Goal: Information Seeking & Learning: Learn about a topic

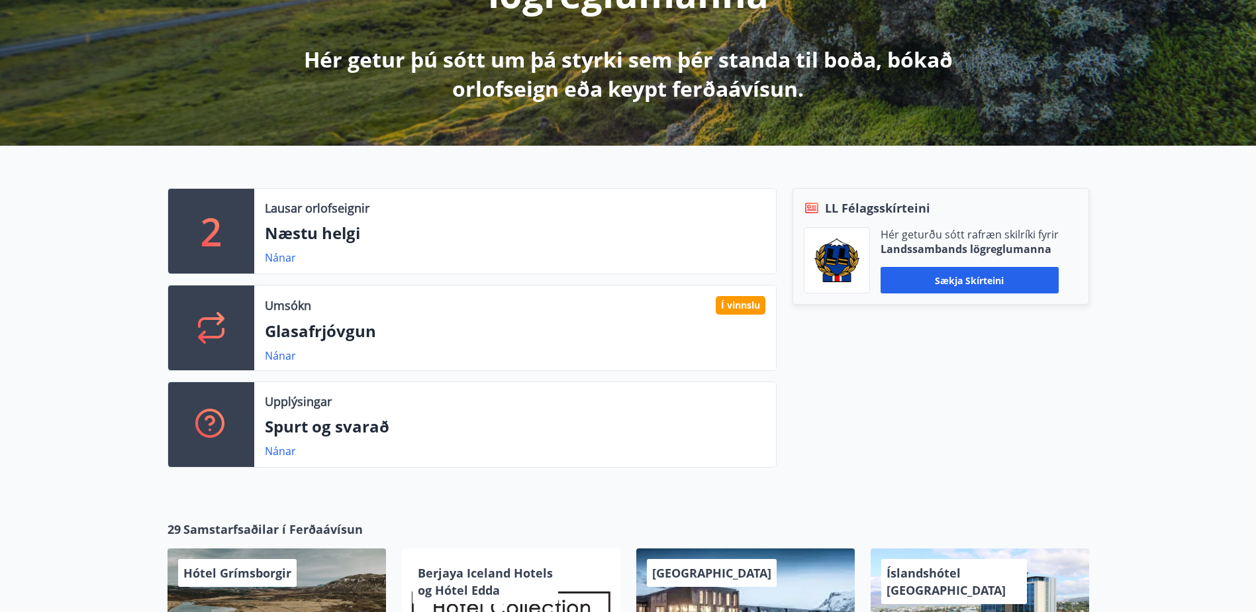
scroll to position [265, 0]
click at [299, 228] on p "Næstu helgi" at bounding box center [515, 232] width 501 height 23
click at [283, 359] on link "Nánar" at bounding box center [280, 355] width 31 height 15
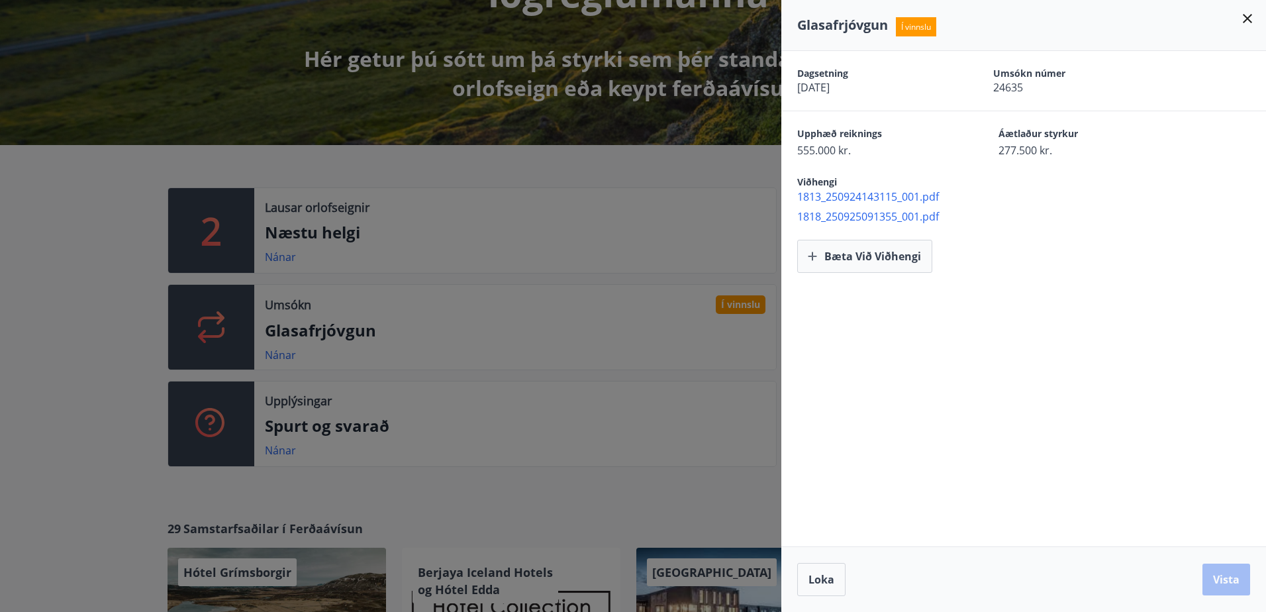
click at [726, 164] on div at bounding box center [633, 306] width 1266 height 612
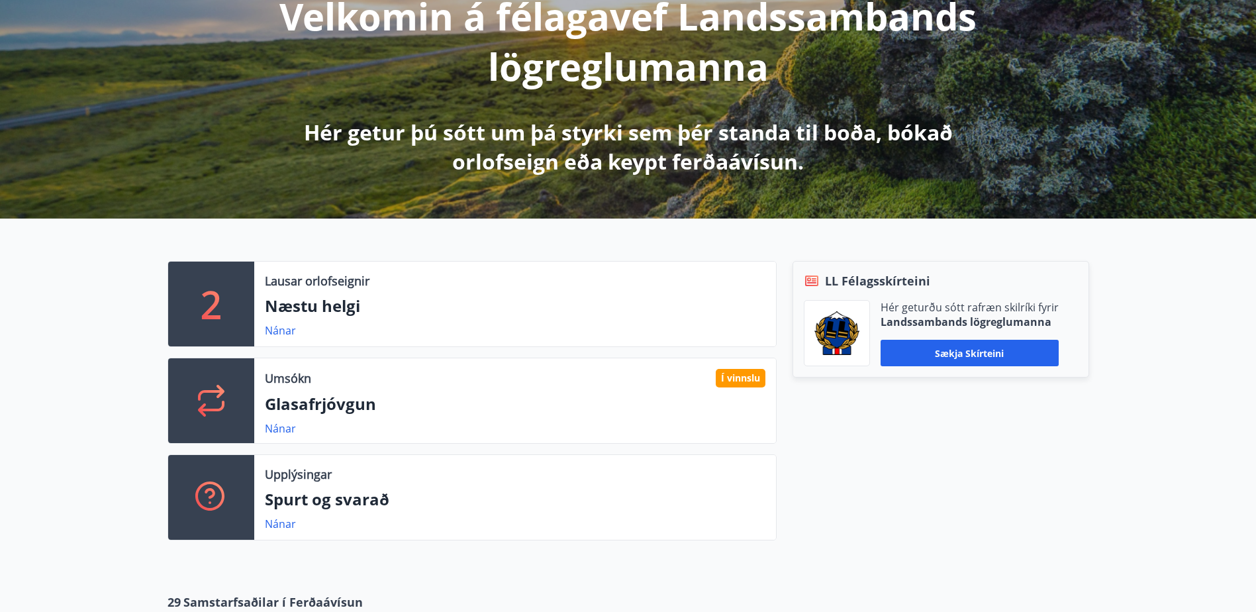
scroll to position [0, 0]
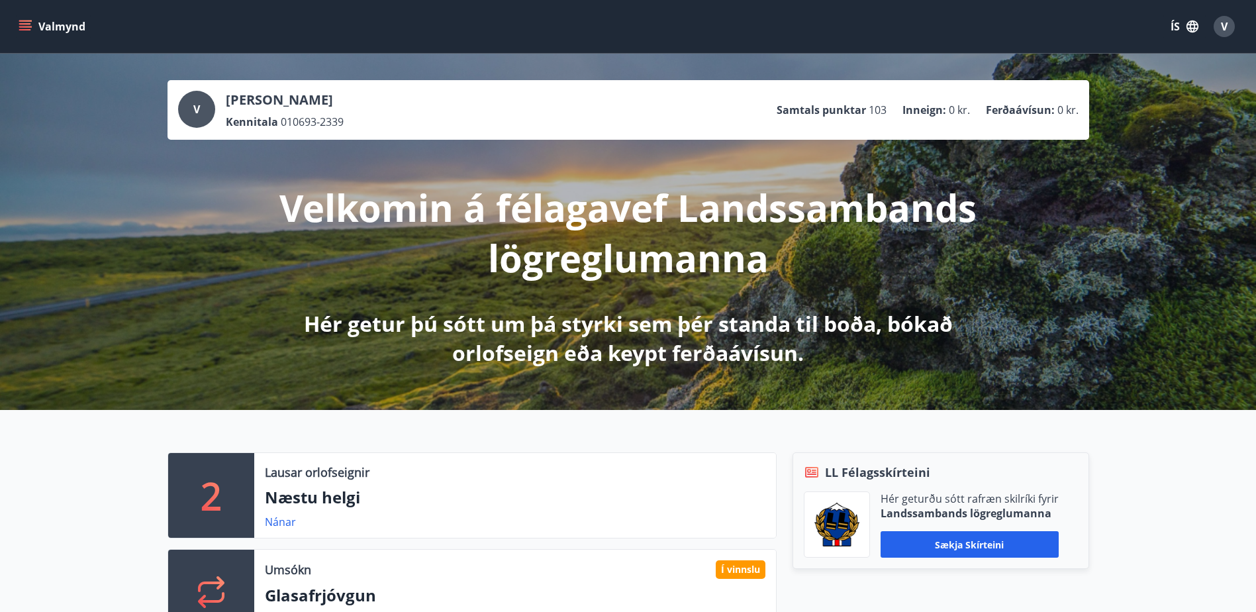
click at [858, 108] on p "Samtals punktar" at bounding box center [821, 110] width 89 height 15
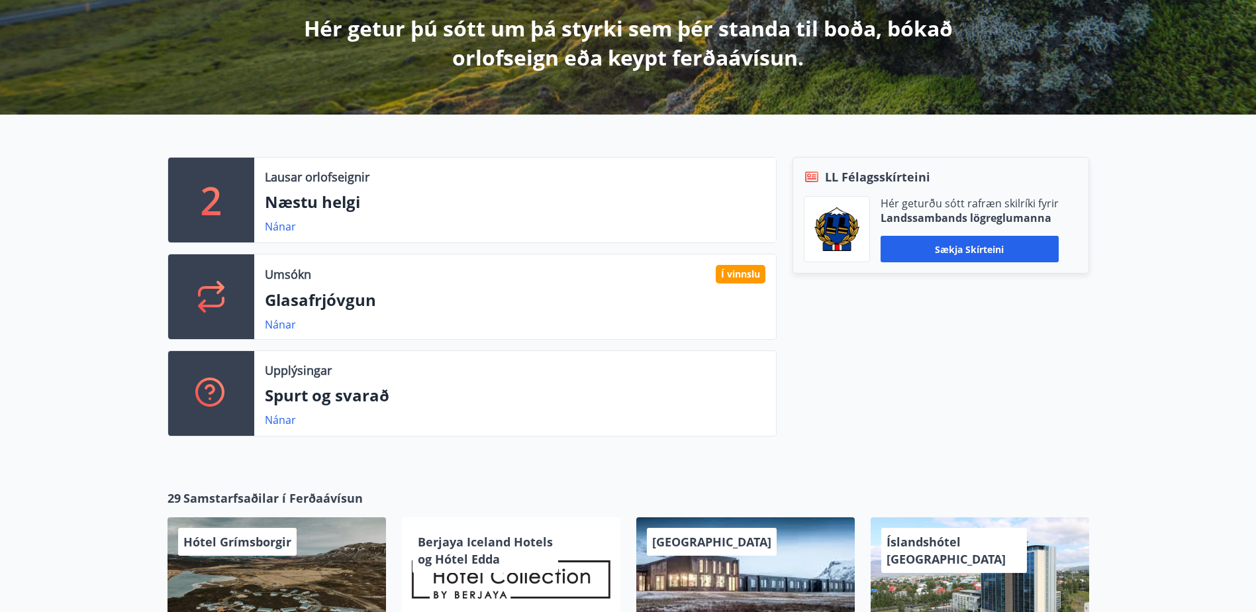
scroll to position [265, 0]
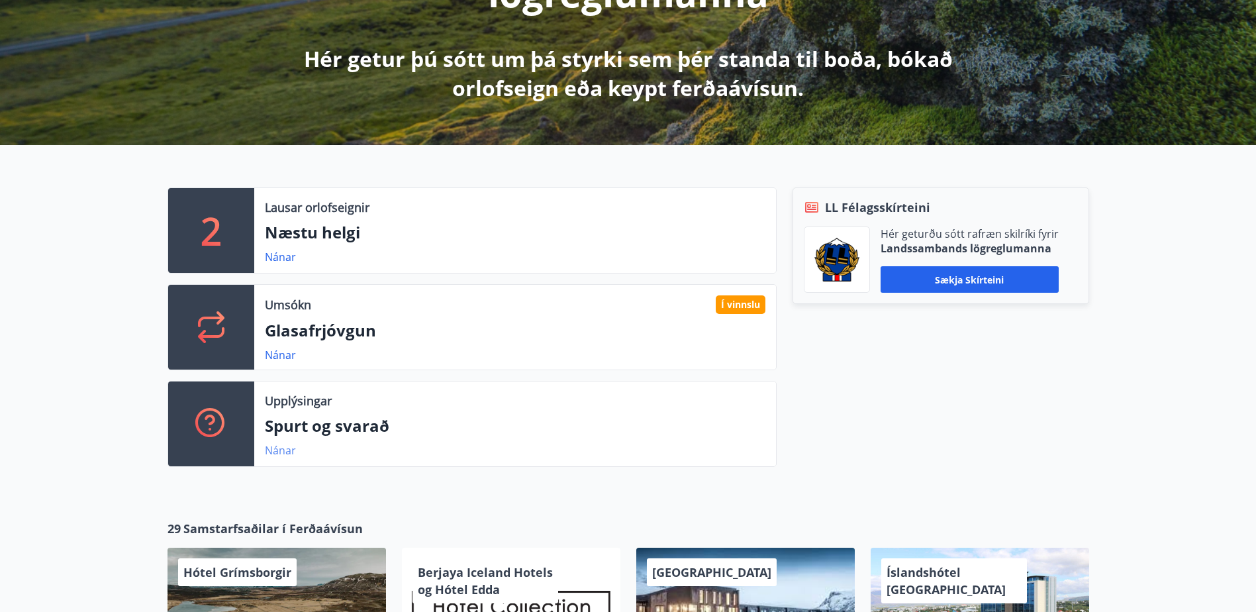
click at [273, 454] on link "Nánar" at bounding box center [280, 450] width 31 height 15
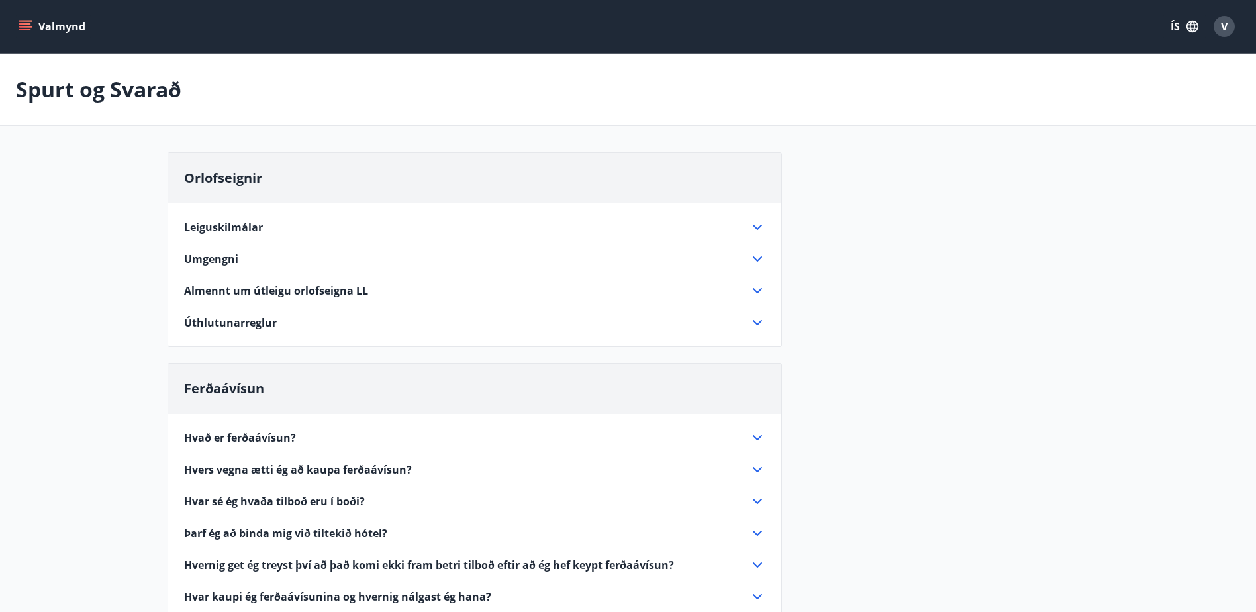
click at [25, 28] on icon "menu" at bounding box center [25, 26] width 13 height 13
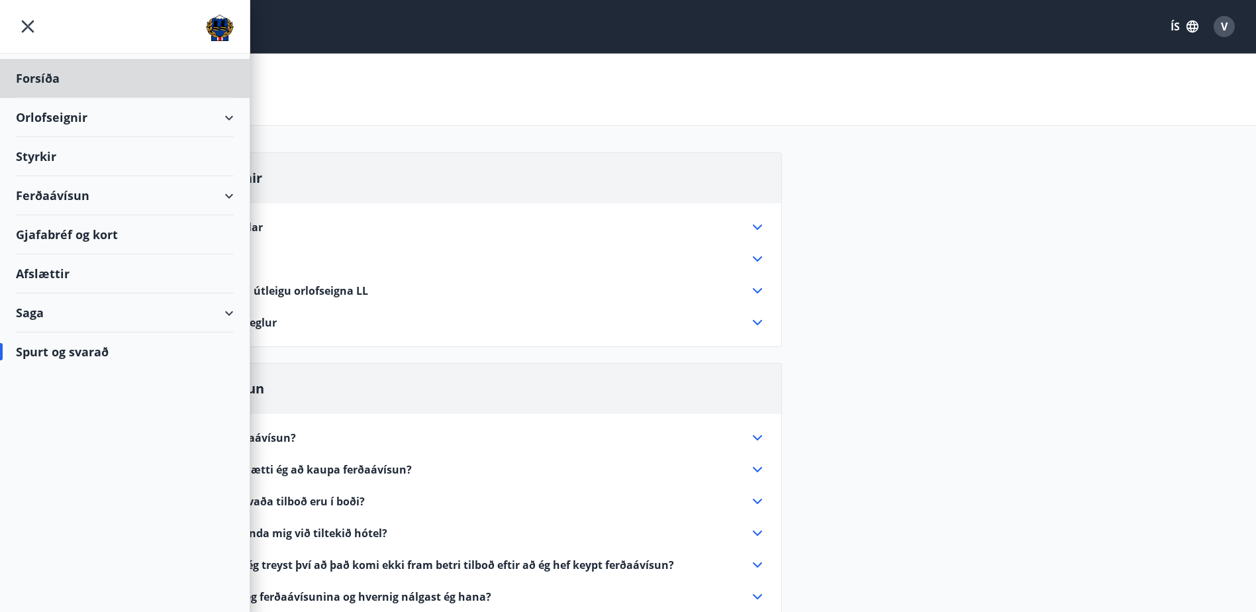
click at [32, 155] on div "Styrkir" at bounding box center [125, 156] width 218 height 39
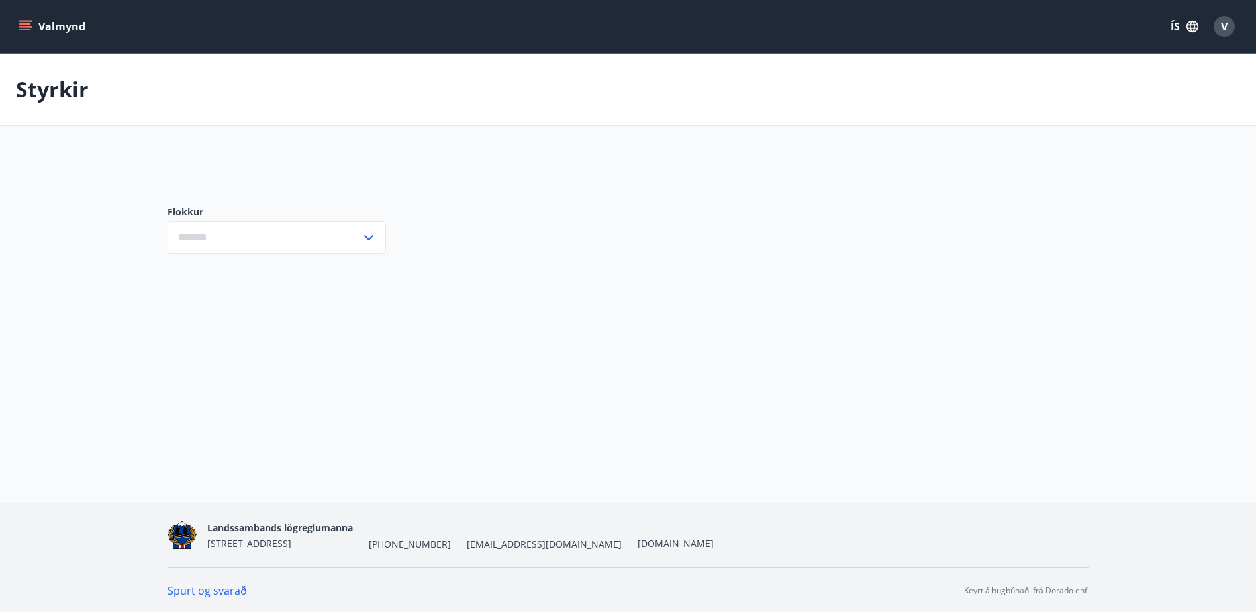
type input "***"
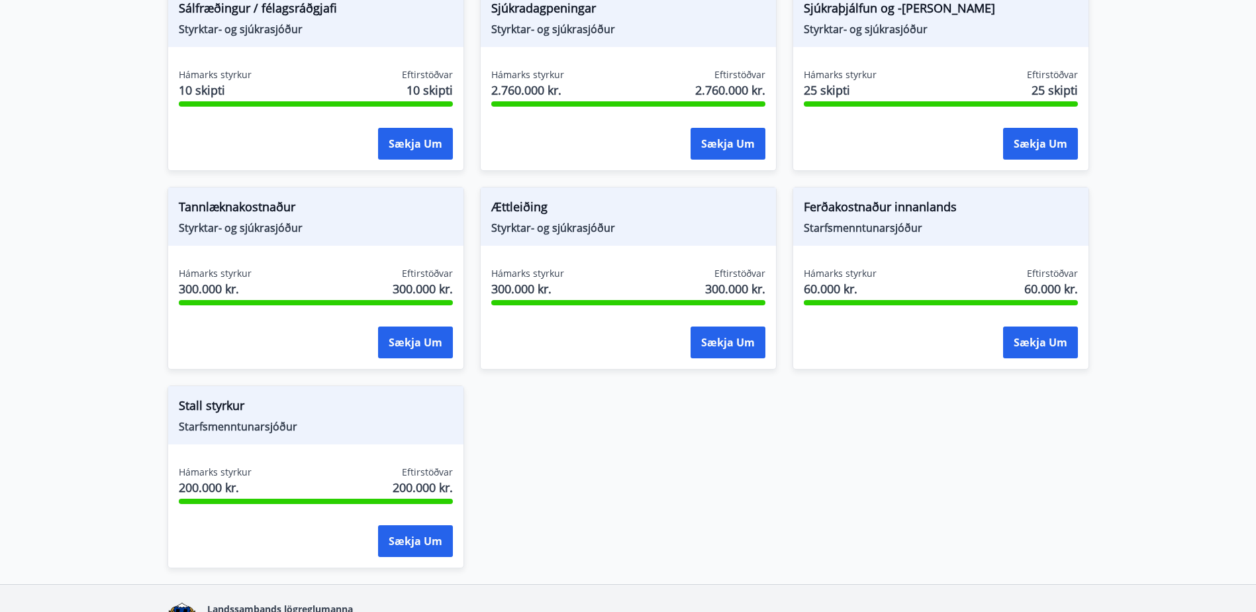
scroll to position [1164, 0]
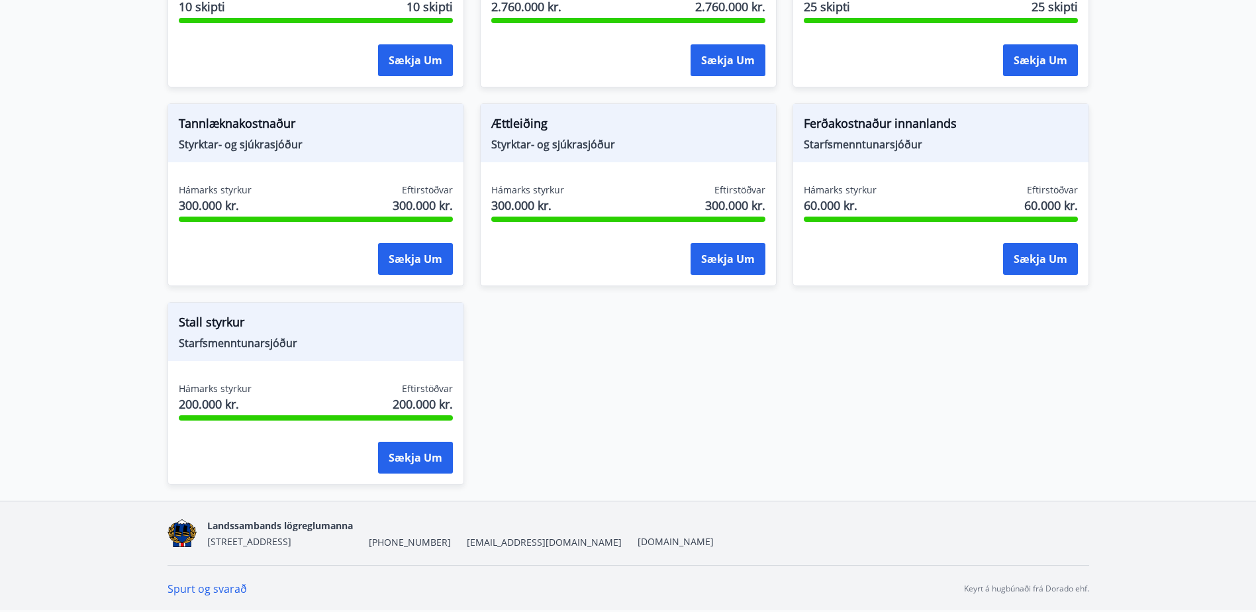
click at [214, 589] on link "Spurt og svarað" at bounding box center [207, 588] width 79 height 15
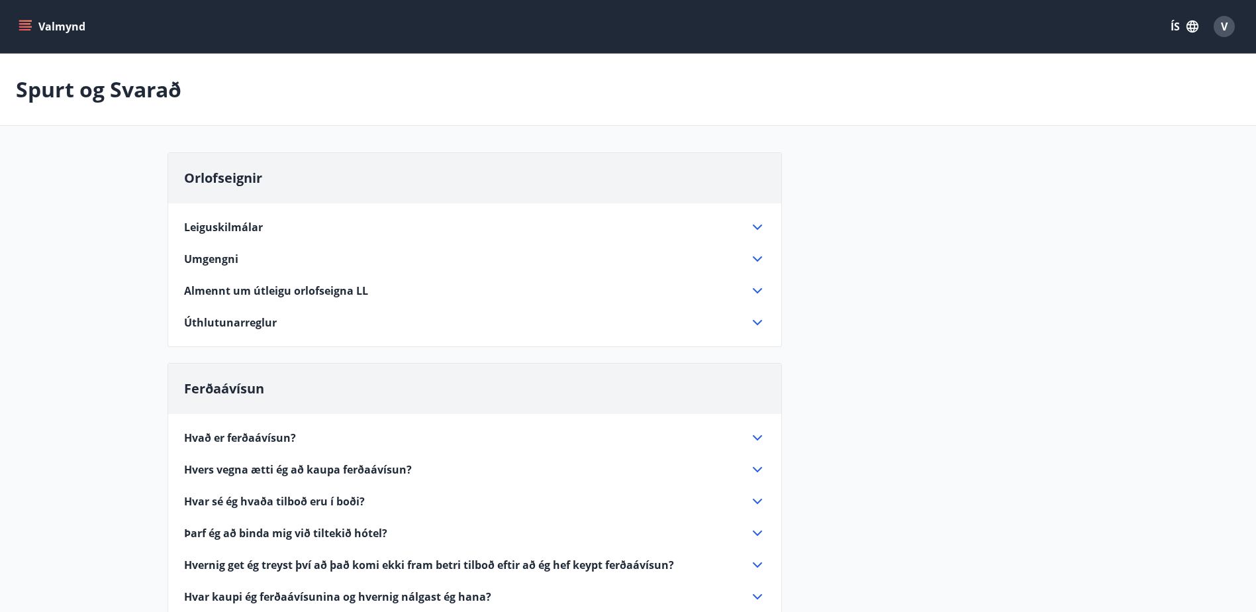
click at [38, 29] on button "Valmynd" at bounding box center [53, 27] width 75 height 24
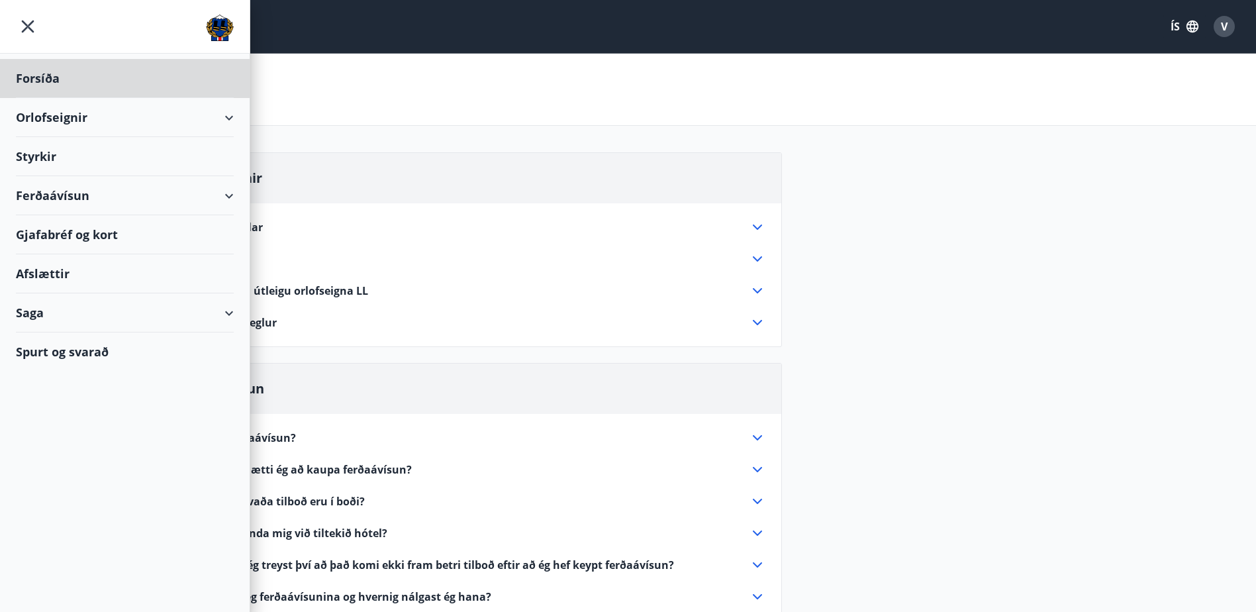
click at [42, 156] on div "Styrkir" at bounding box center [125, 156] width 218 height 39
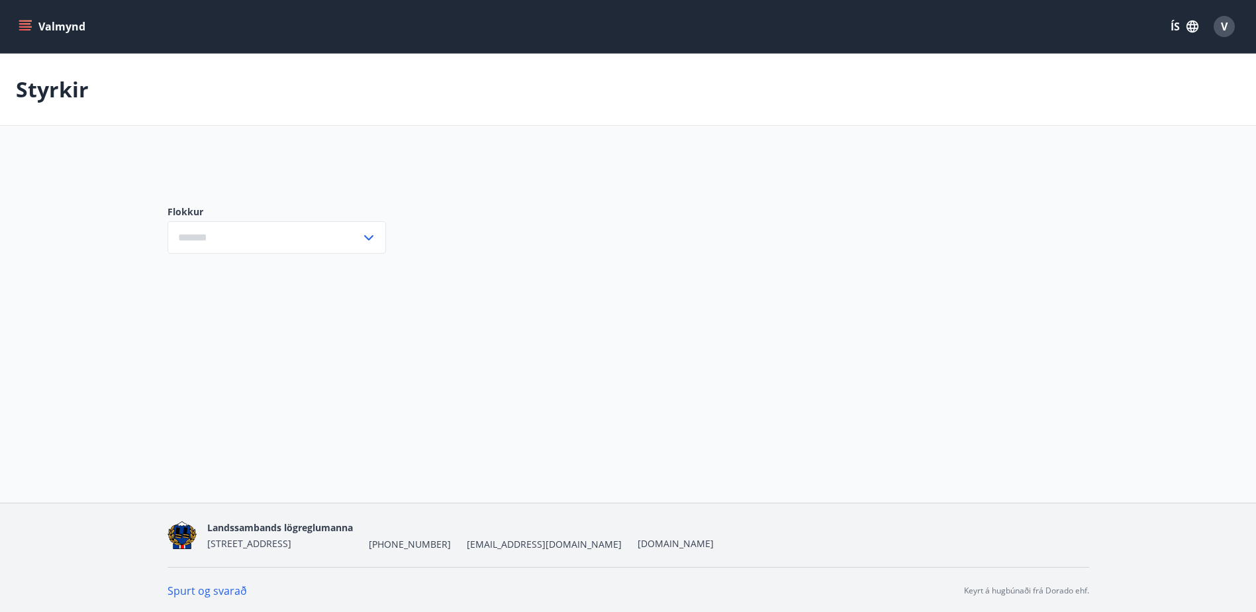
type input "***"
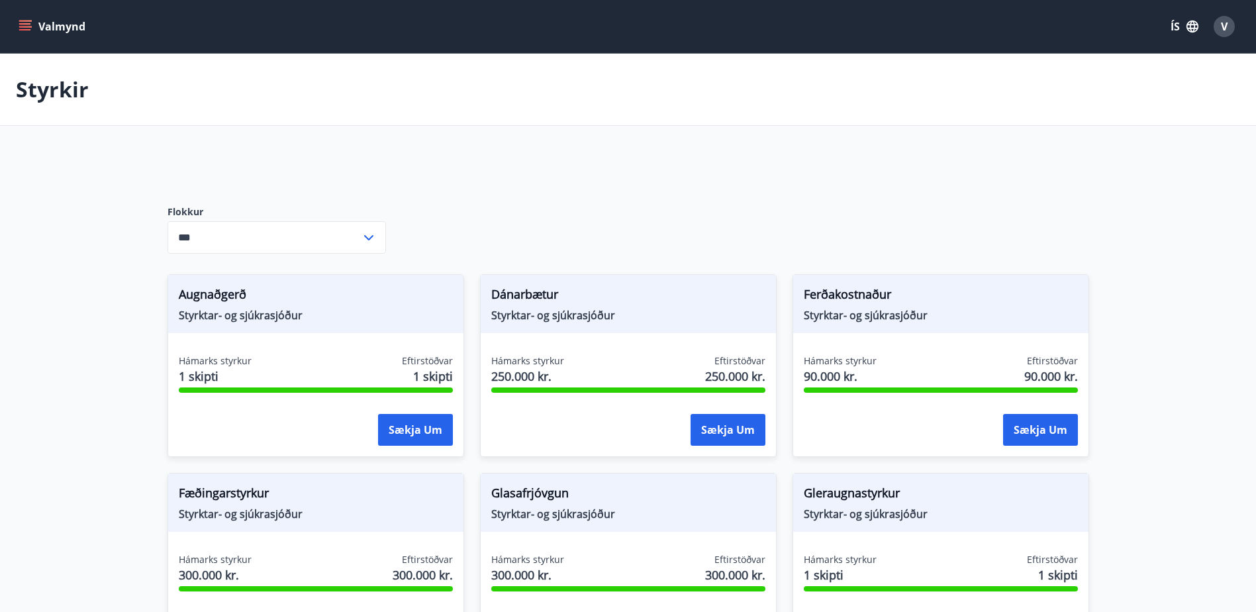
scroll to position [66, 0]
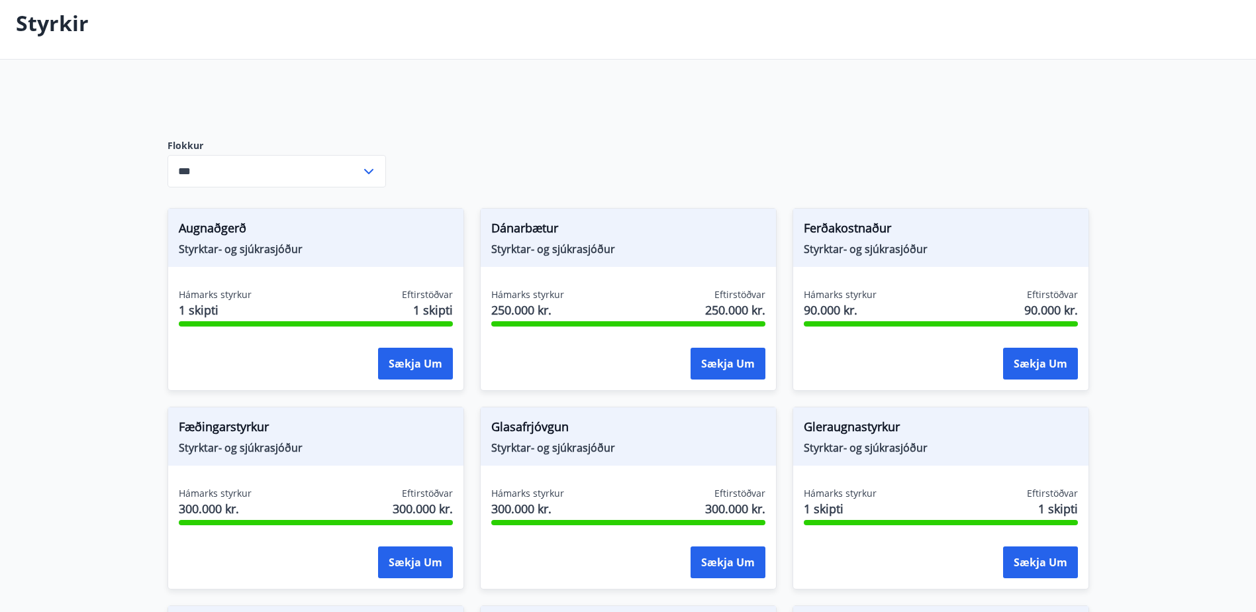
click at [221, 224] on span "Augnaðgerð" at bounding box center [316, 230] width 274 height 23
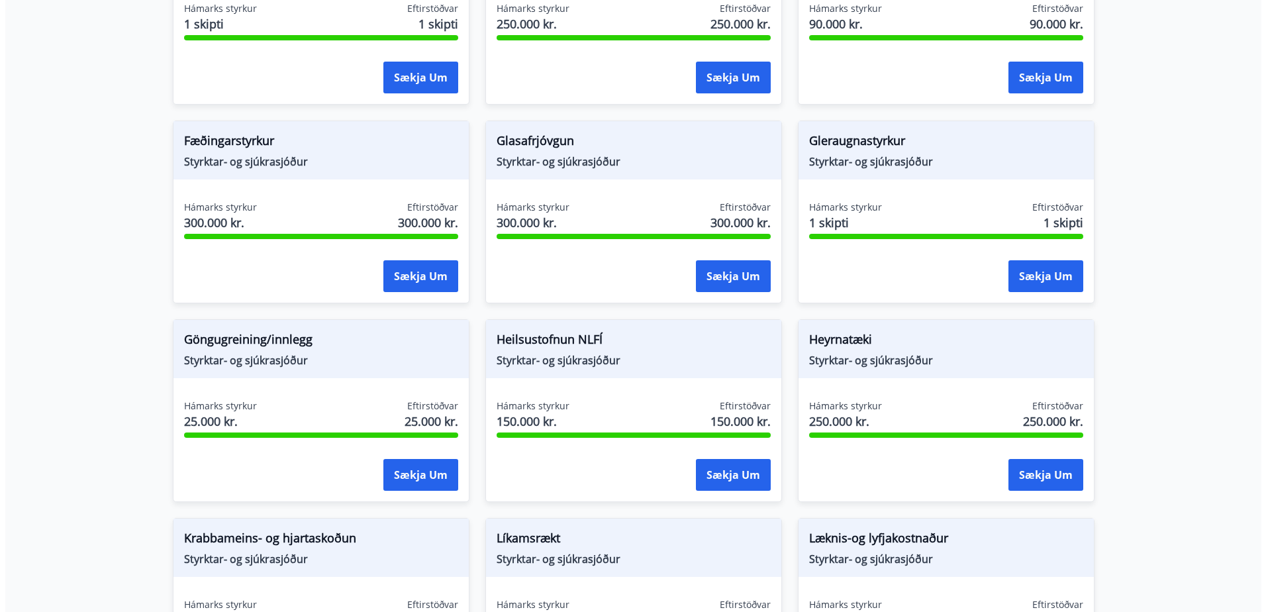
scroll to position [397, 0]
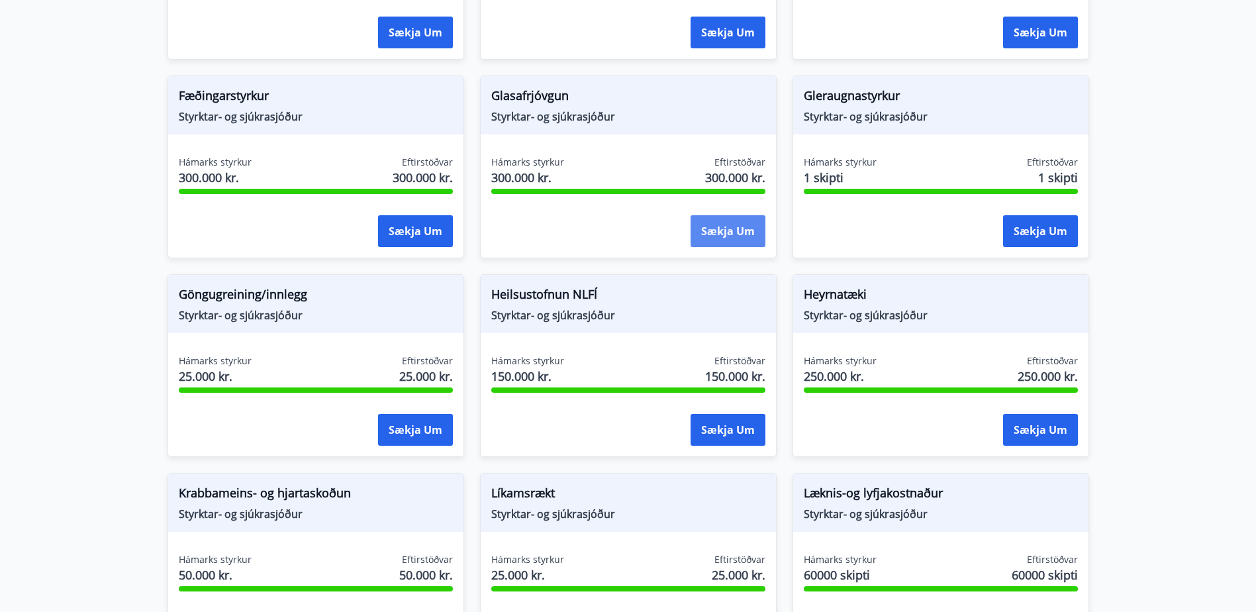
click at [730, 232] on button "Sækja um" at bounding box center [728, 231] width 75 height 32
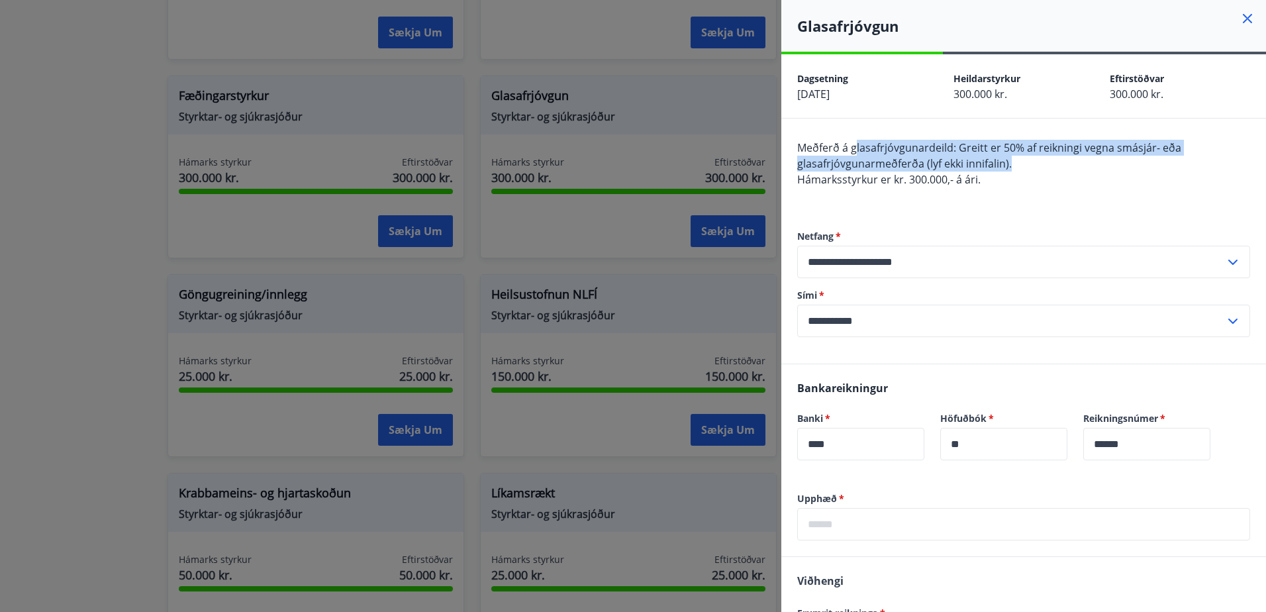
drag, startPoint x: 856, startPoint y: 144, endPoint x: 1046, endPoint y: 172, distance: 191.4
click at [1046, 172] on div "Meðferð á glasafrjóvgunardeild: Greitt er 50% af reikningi vegna smásjár- eða g…" at bounding box center [1023, 172] width 453 height 64
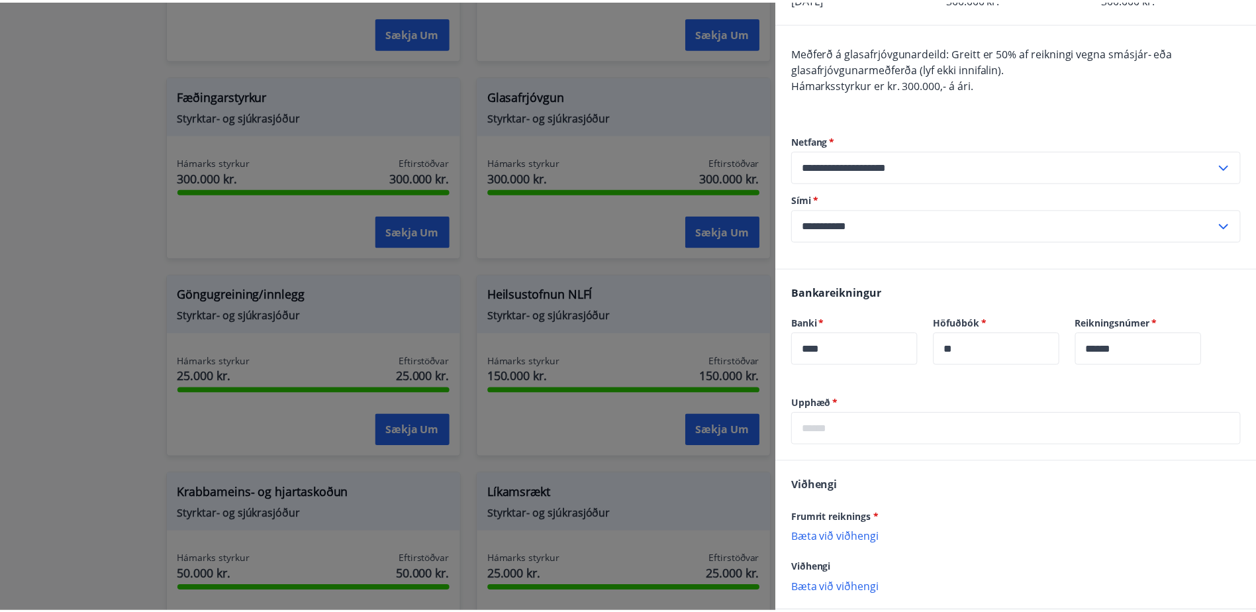
scroll to position [0, 0]
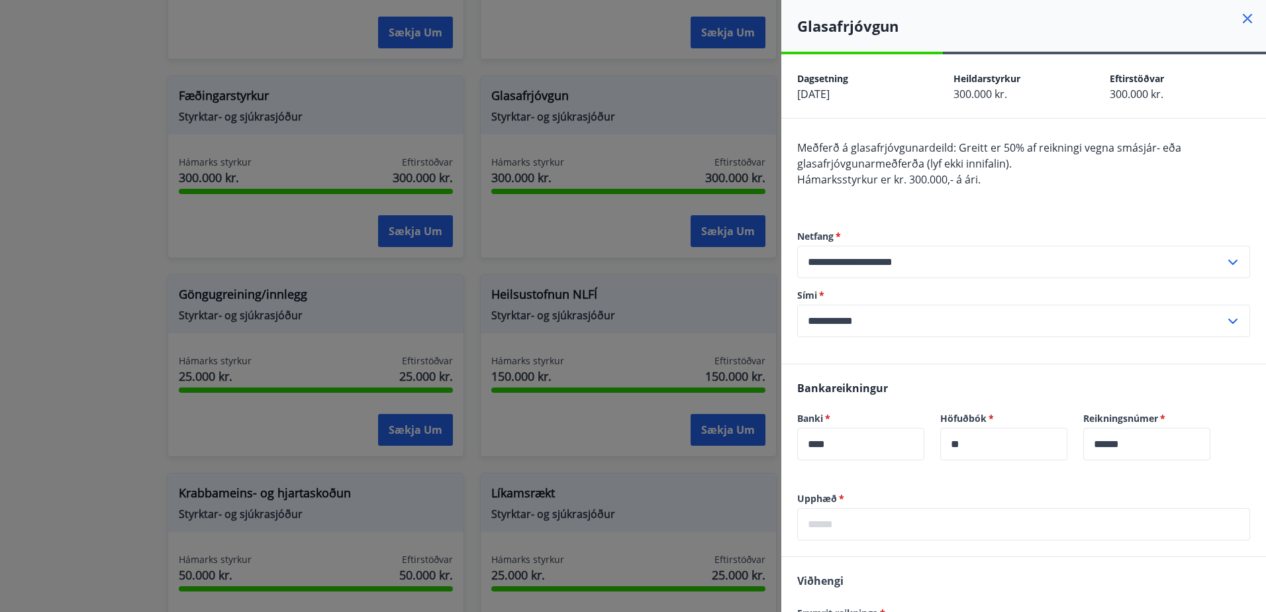
click at [707, 111] on div at bounding box center [633, 306] width 1266 height 612
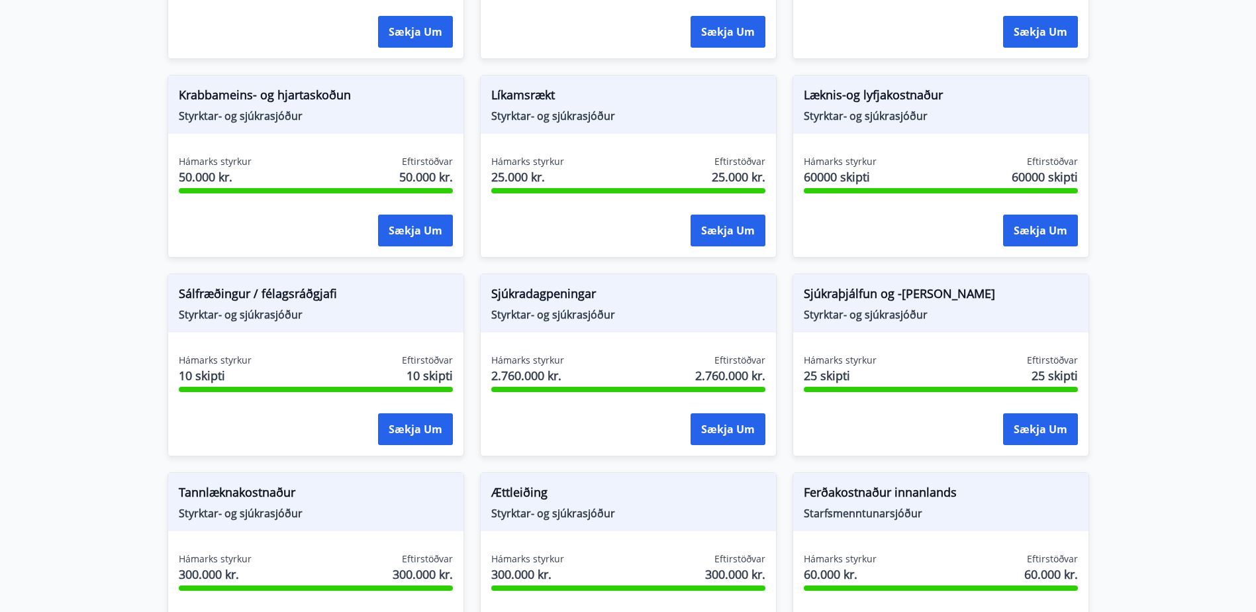
scroll to position [795, 0]
click at [735, 228] on button "Sækja um" at bounding box center [728, 231] width 75 height 32
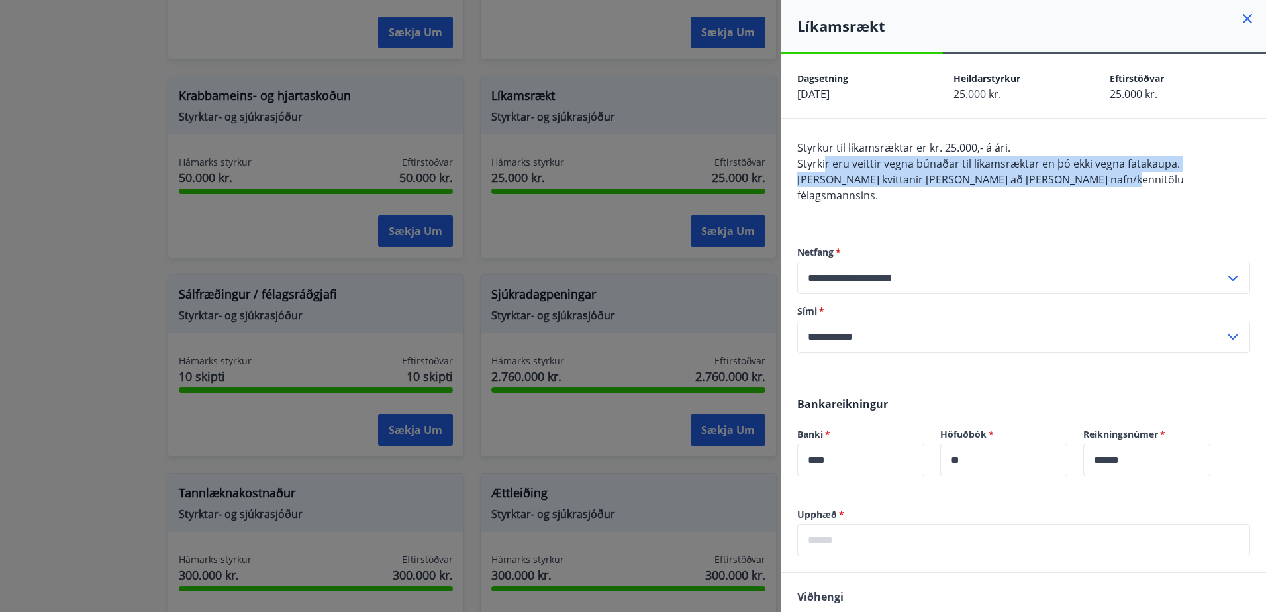
drag, startPoint x: 825, startPoint y: 164, endPoint x: 1106, endPoint y: 176, distance: 281.7
click at [1106, 176] on div "Styrkur til líkamsræktar er kr. 25.000,- á ári. Styrkir eru veittir vegna búnað…" at bounding box center [1023, 179] width 453 height 79
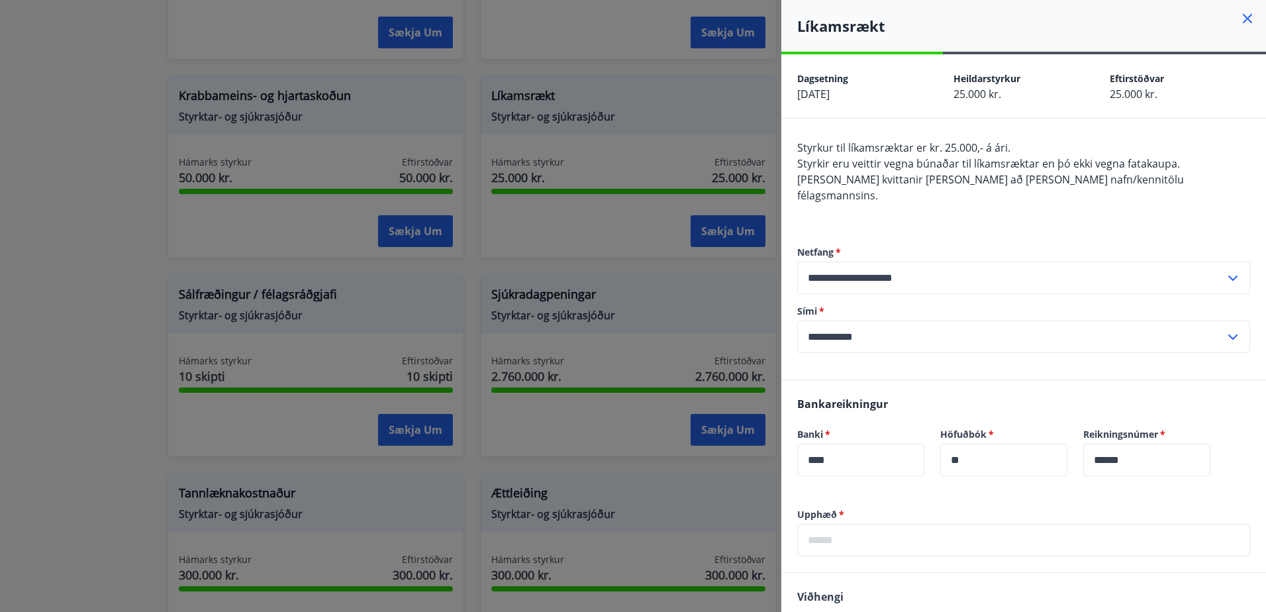
click at [893, 219] on div "**********" at bounding box center [1023, 299] width 453 height 160
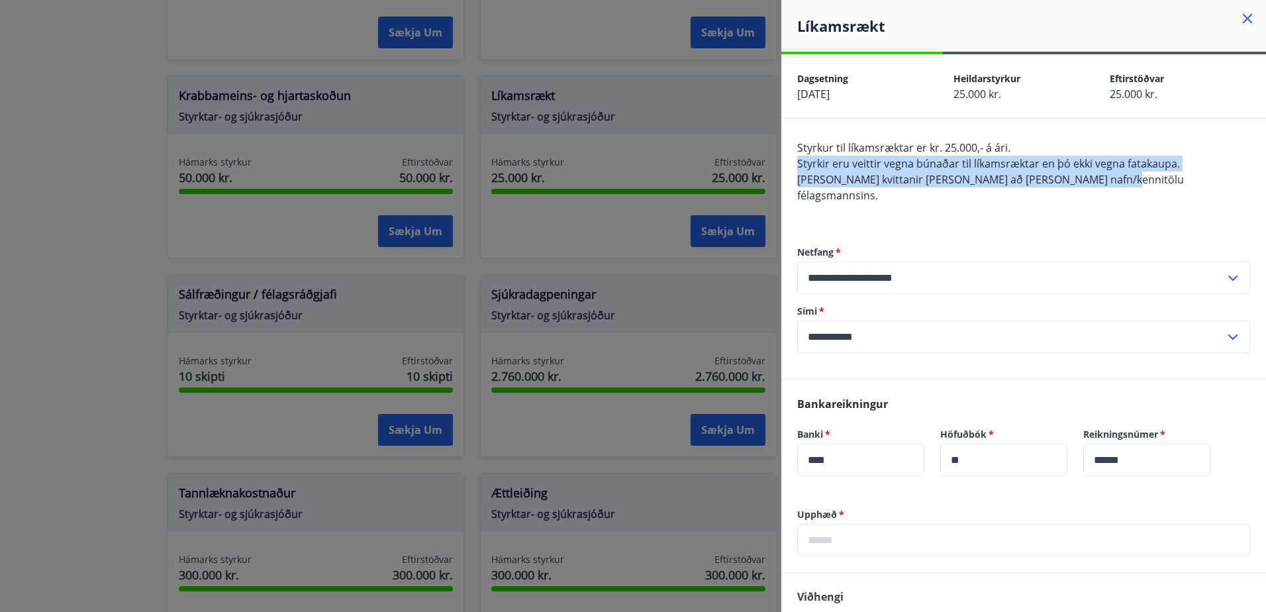
drag, startPoint x: 799, startPoint y: 162, endPoint x: 1168, endPoint y: 180, distance: 369.9
click at [1168, 180] on div "Styrkur til líkamsræktar er kr. 25.000,- á ári. Styrkir eru veittir vegna búnað…" at bounding box center [1023, 179] width 453 height 79
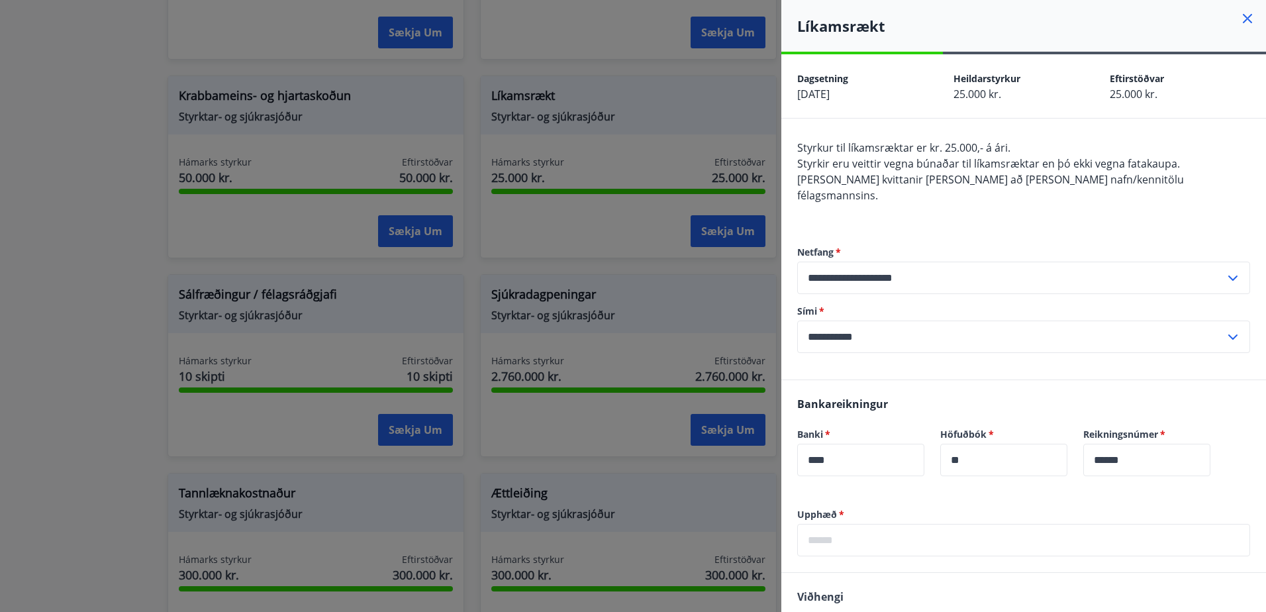
drag, startPoint x: 1168, startPoint y: 180, endPoint x: 1134, endPoint y: 199, distance: 38.8
click at [1134, 199] on div "Styrkur til líkamsræktar er kr. 25.000,- á ári. Styrkir eru veittir vegna búnað…" at bounding box center [1023, 179] width 453 height 79
drag, startPoint x: 1054, startPoint y: 175, endPoint x: 1013, endPoint y: 173, distance: 40.4
click at [1013, 173] on span "[PERSON_NAME] kvittanir [PERSON_NAME] að [PERSON_NAME] nafn/kennitölu félagsman…" at bounding box center [990, 187] width 387 height 30
drag, startPoint x: 1013, startPoint y: 173, endPoint x: 841, endPoint y: 172, distance: 172.2
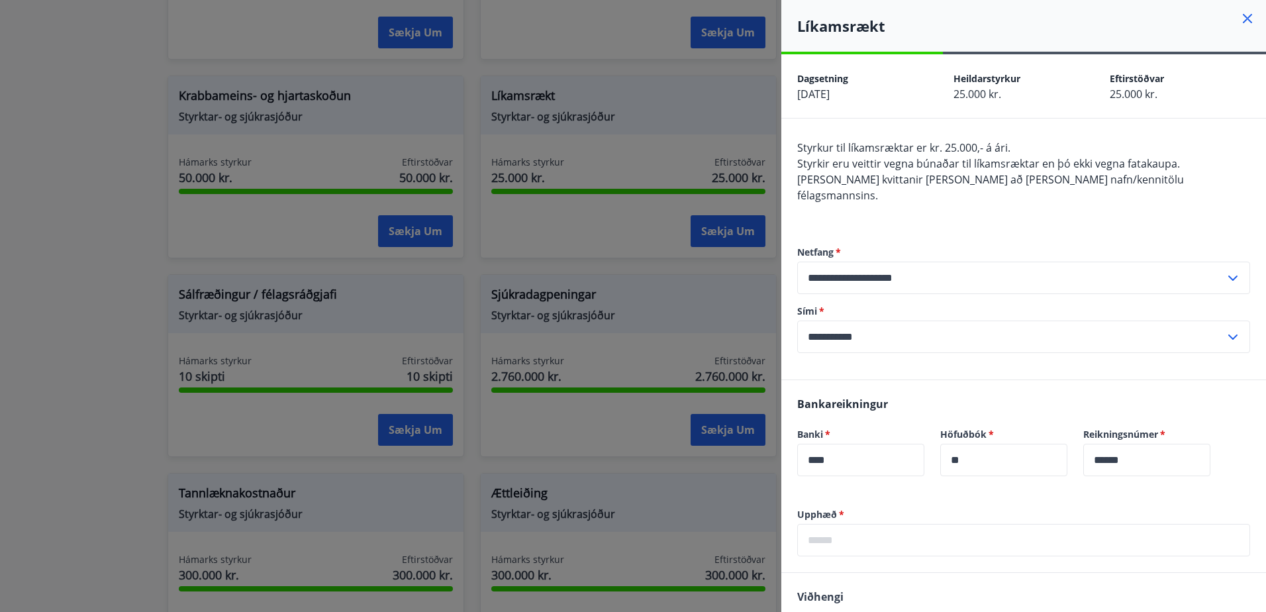
click at [841, 172] on span "[PERSON_NAME] kvittanir [PERSON_NAME] að [PERSON_NAME] nafn/kennitölu félagsman…" at bounding box center [990, 187] width 387 height 30
click at [739, 119] on div at bounding box center [633, 306] width 1266 height 612
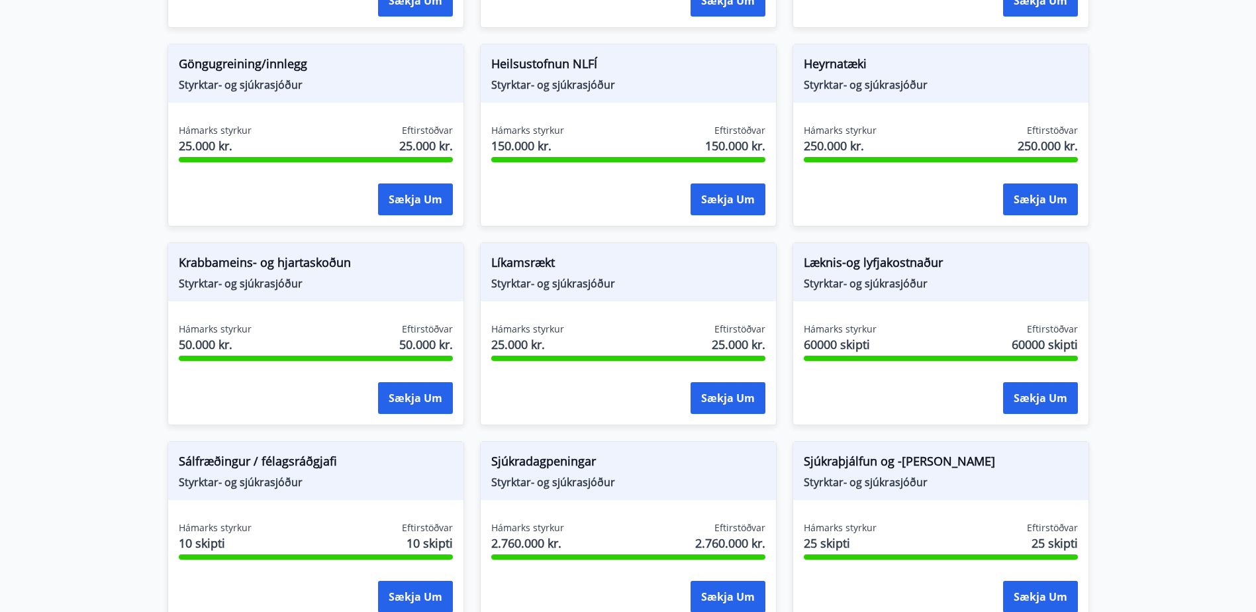
scroll to position [662, 0]
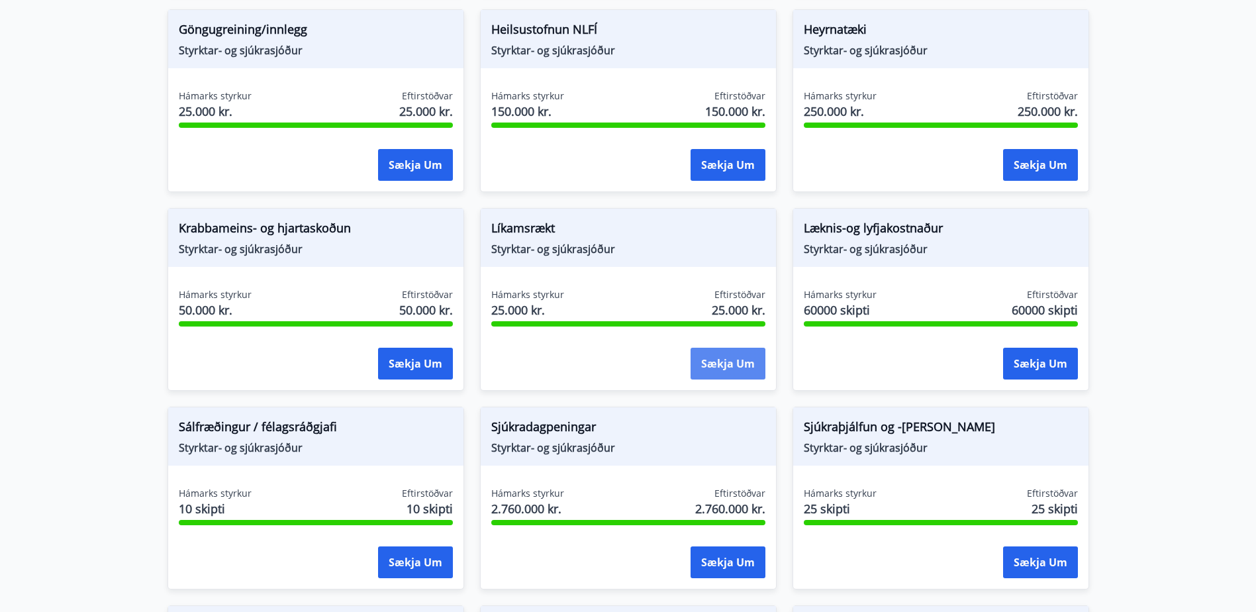
click at [722, 366] on button "Sækja um" at bounding box center [728, 364] width 75 height 32
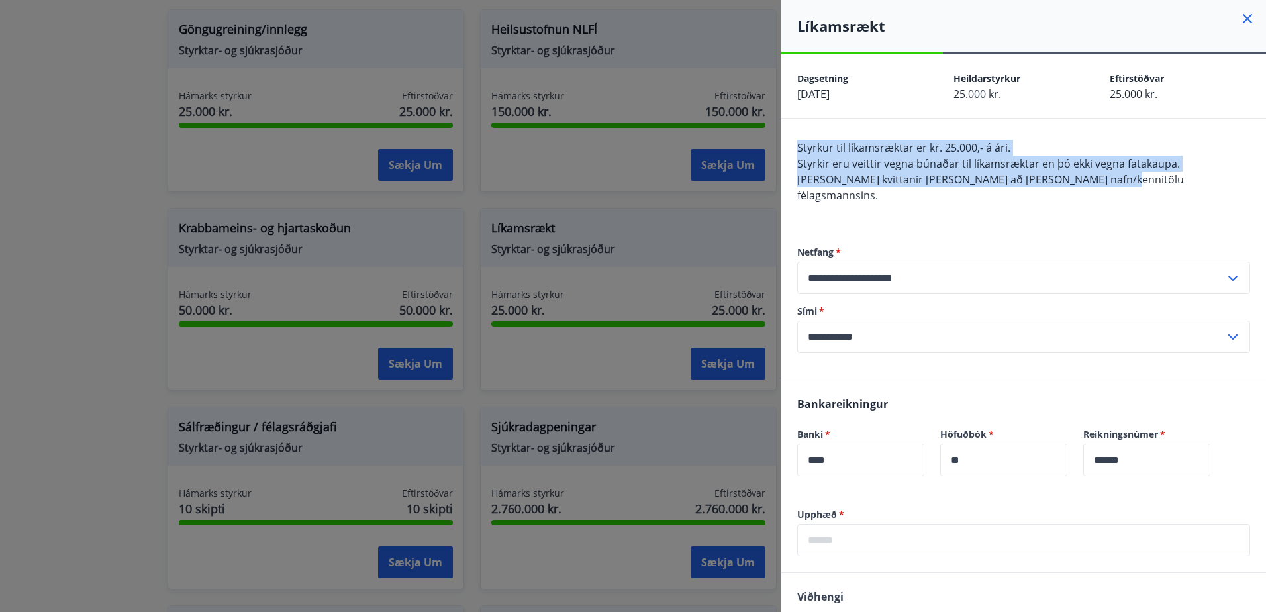
drag, startPoint x: 799, startPoint y: 144, endPoint x: 1142, endPoint y: 182, distance: 345.1
click at [1142, 182] on div "Styrkur til líkamsræktar er kr. 25.000,- á ári. Styrkir eru veittir vegna búnað…" at bounding box center [1023, 179] width 453 height 79
copy span "Styrkur til líkamsræktar er kr. 25.000,- á ári. Styrkir eru veittir vegna búnað…"
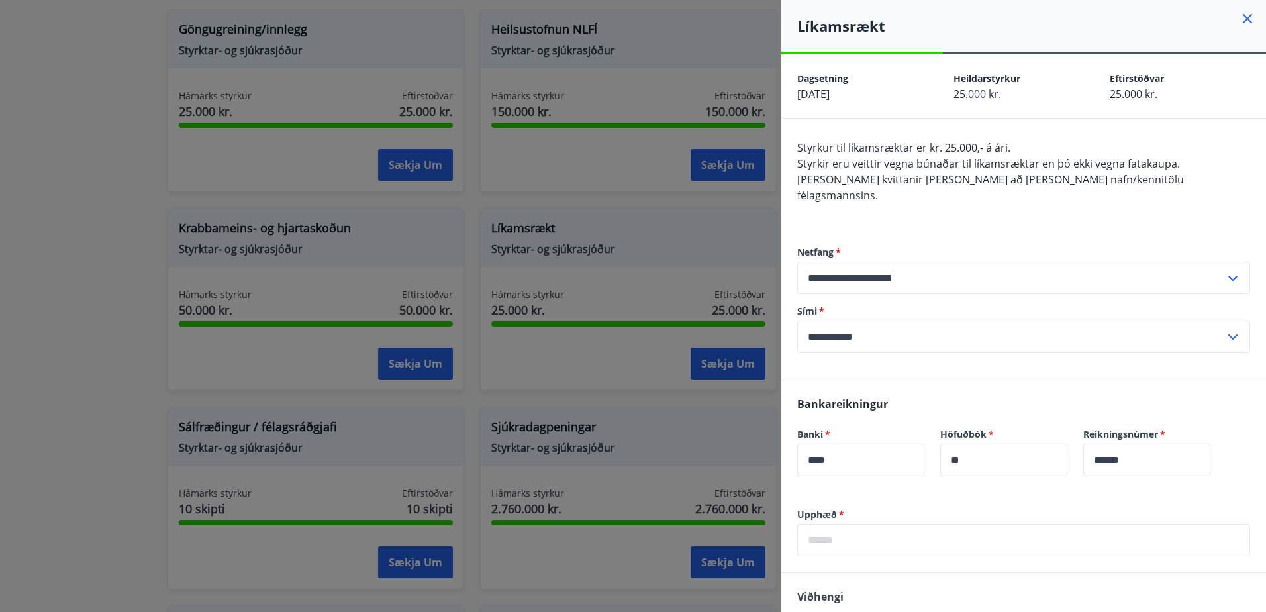
click at [754, 254] on div at bounding box center [633, 306] width 1266 height 612
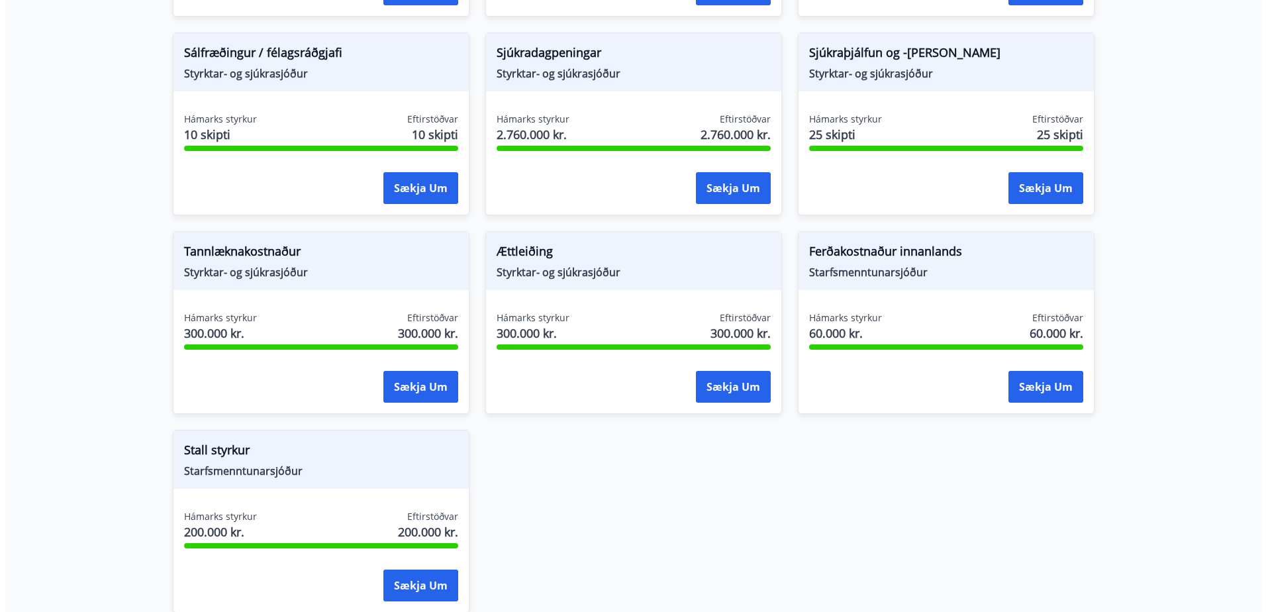
scroll to position [1059, 0]
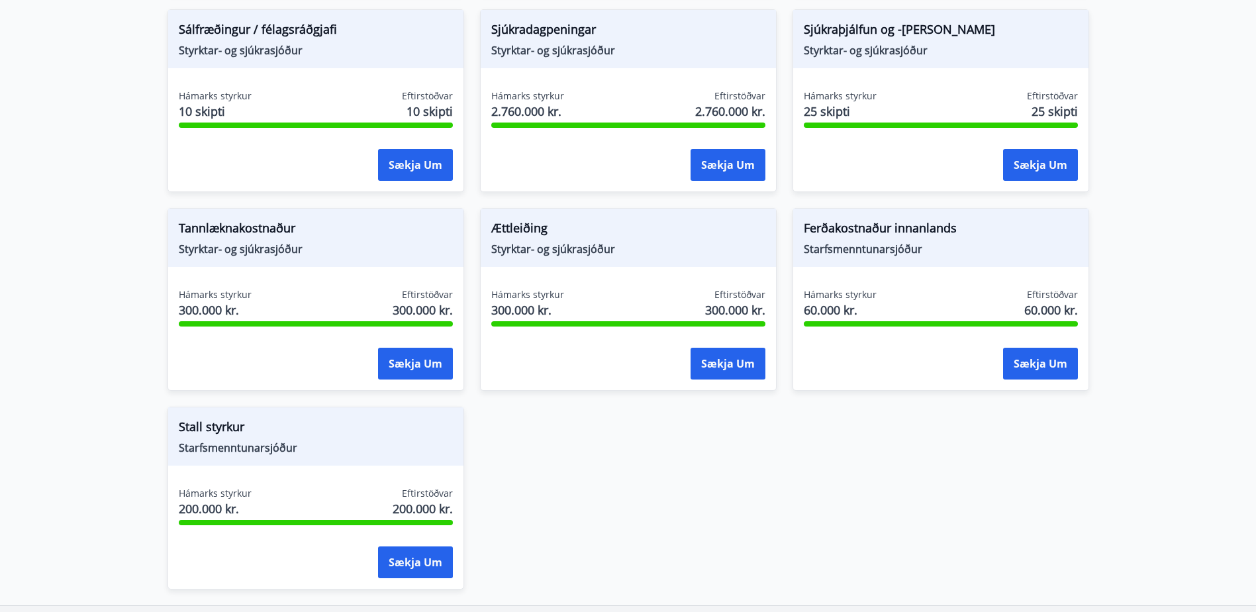
click at [918, 222] on span "Ferðakostnaður innanlands" at bounding box center [941, 230] width 274 height 23
click at [1056, 360] on button "Sækja um" at bounding box center [1040, 364] width 75 height 32
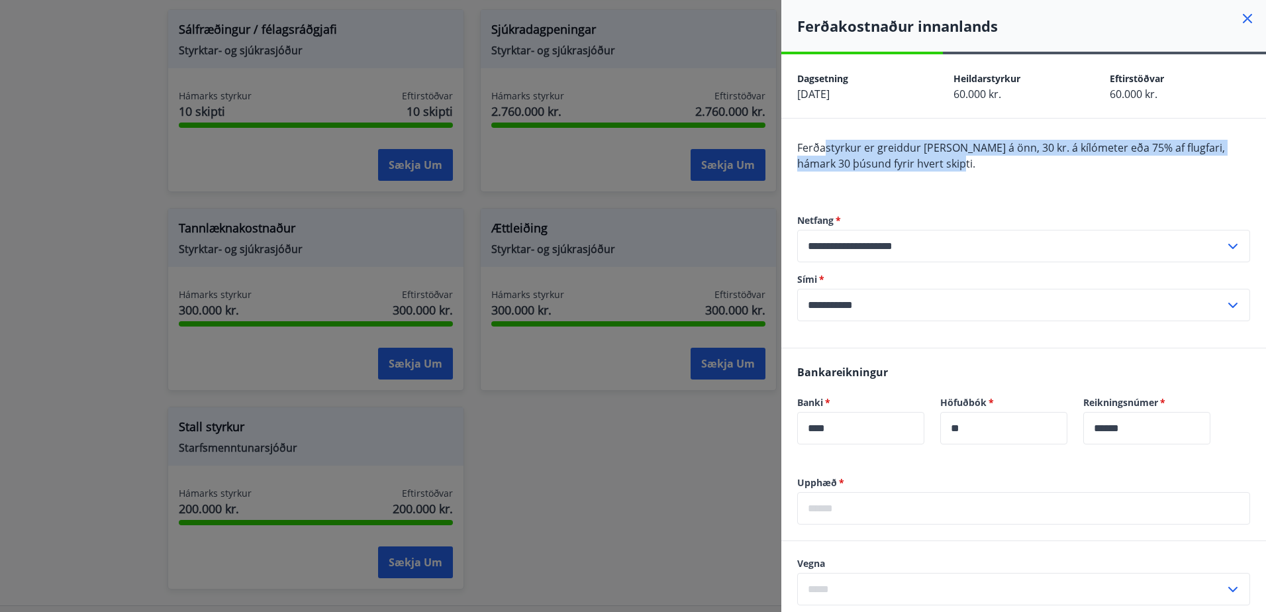
drag, startPoint x: 826, startPoint y: 146, endPoint x: 1058, endPoint y: 156, distance: 231.9
click at [1058, 156] on div "Ferðastyrkur er greiddur [PERSON_NAME] á önn, 30 kr. á kílómeter eða 75% af flu…" at bounding box center [1023, 164] width 453 height 48
drag, startPoint x: 819, startPoint y: 144, endPoint x: 1126, endPoint y: 154, distance: 307.4
click at [1126, 154] on span "Ferðastyrkur er greiddur [PERSON_NAME] á önn, 30 kr. á kílómeter eða 75% af flu…" at bounding box center [1011, 155] width 428 height 30
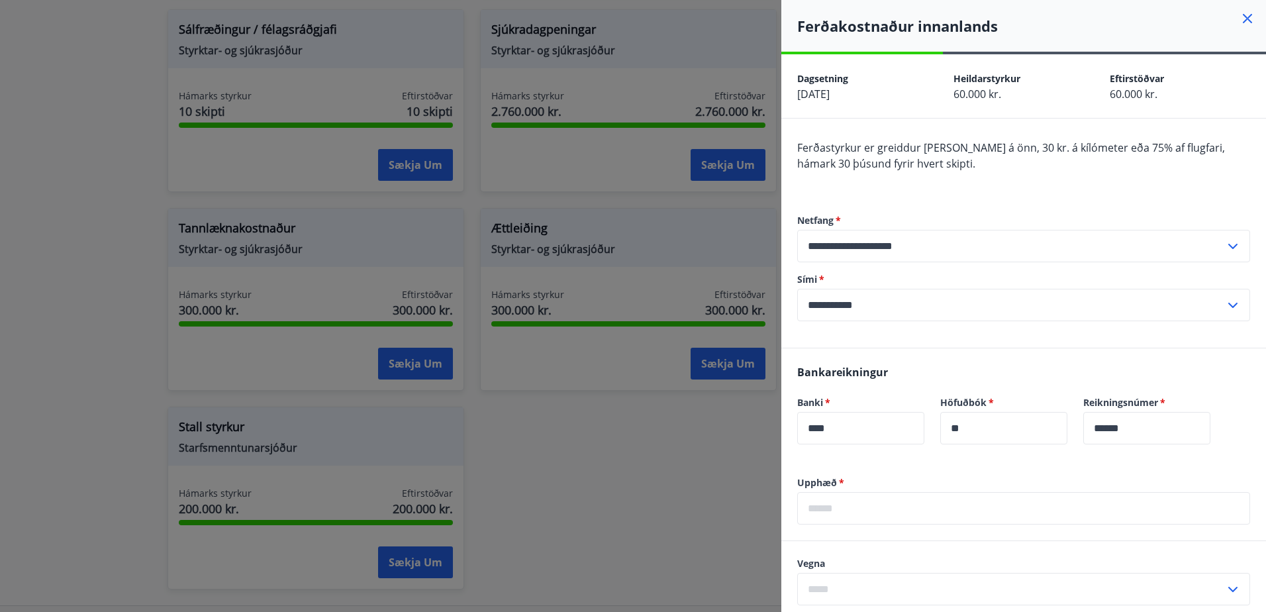
drag, startPoint x: 1126, startPoint y: 154, endPoint x: 1107, endPoint y: 177, distance: 29.6
click at [1107, 177] on div "Ferðastyrkur er greiddur [PERSON_NAME] á önn, 30 kr. á kílómeter eða 75% af flu…" at bounding box center [1023, 164] width 453 height 48
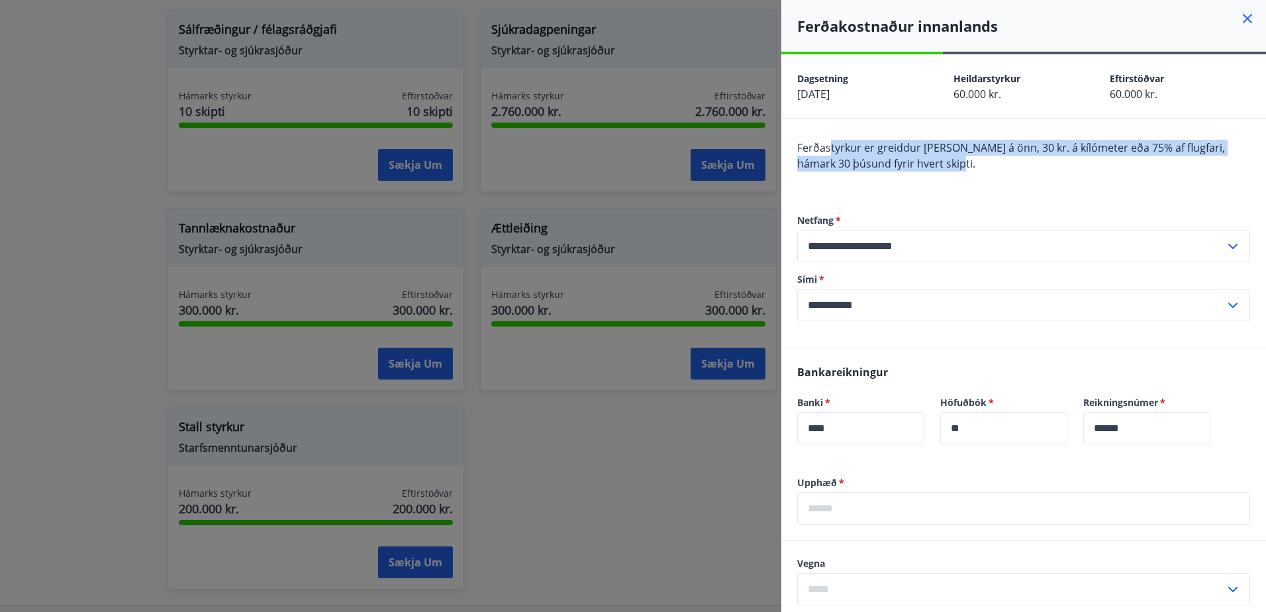
drag, startPoint x: 832, startPoint y: 148, endPoint x: 1031, endPoint y: 156, distance: 199.5
click at [1031, 156] on div "Ferðastyrkur er greiddur [PERSON_NAME] á önn, 30 kr. á kílómeter eða 75% af flu…" at bounding box center [1023, 164] width 453 height 48
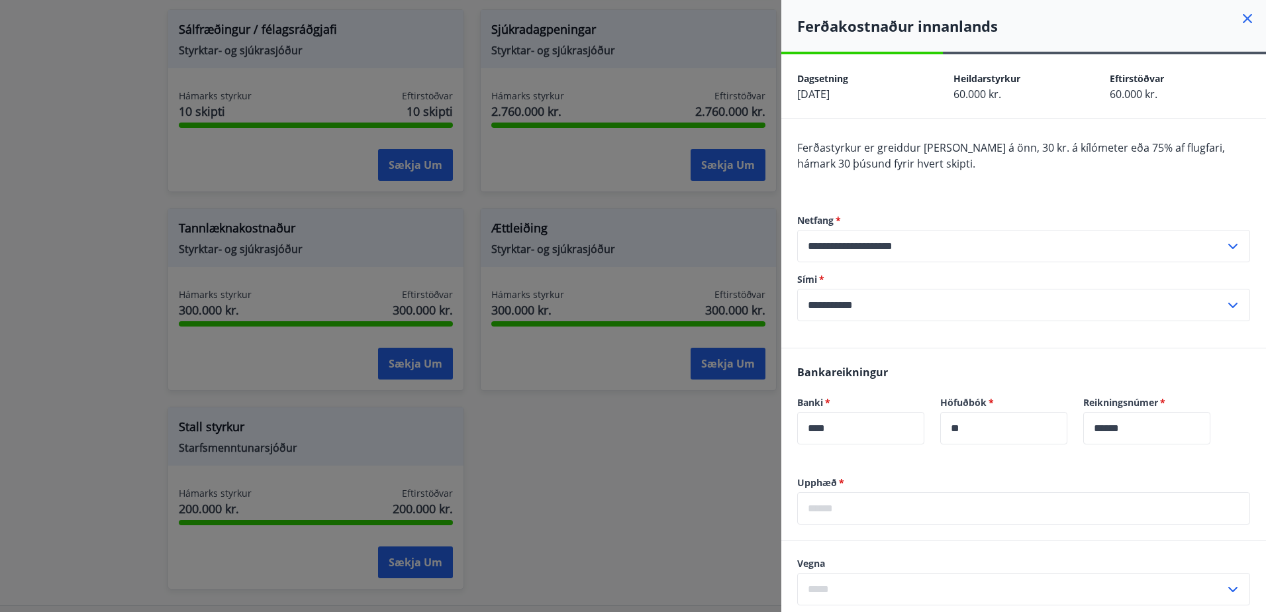
drag, startPoint x: 1031, startPoint y: 156, endPoint x: 989, endPoint y: 169, distance: 44.2
click at [1016, 181] on div "Ferðastyrkur er greiddur [PERSON_NAME] á önn, 30 kr. á kílómeter eða 75% af flu…" at bounding box center [1023, 164] width 453 height 48
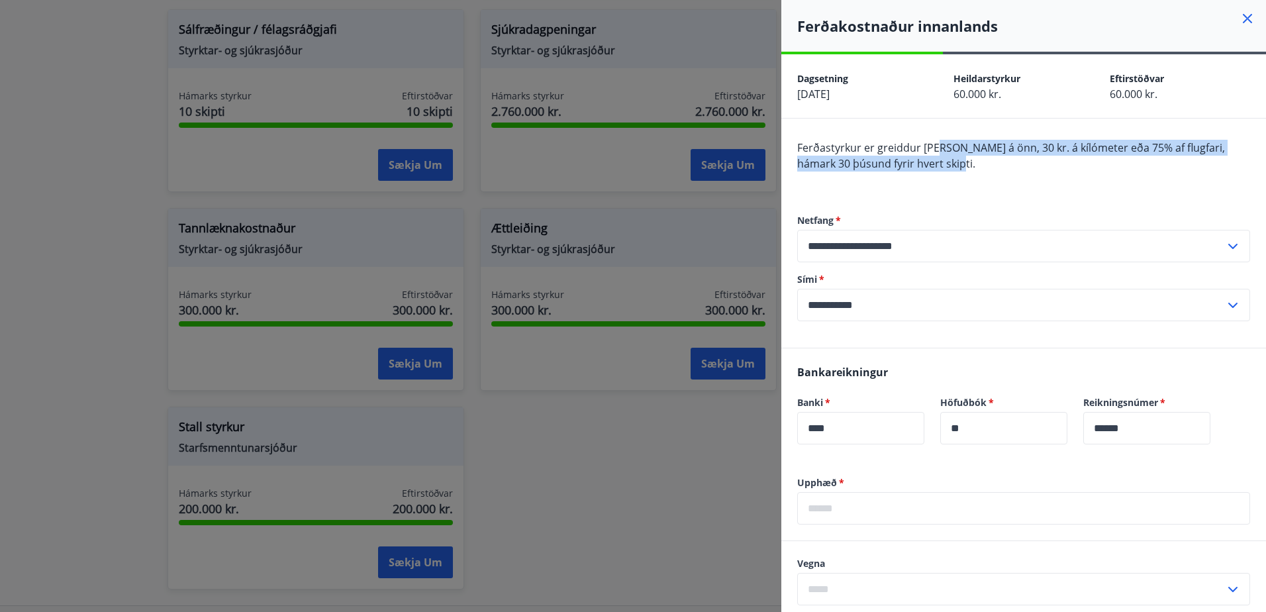
drag, startPoint x: 973, startPoint y: 146, endPoint x: 1112, endPoint y: 156, distance: 140.1
click at [1112, 156] on div "Ferðastyrkur er greiddur [PERSON_NAME] á önn, 30 kr. á kílómeter eða 75% af flu…" at bounding box center [1023, 164] width 453 height 48
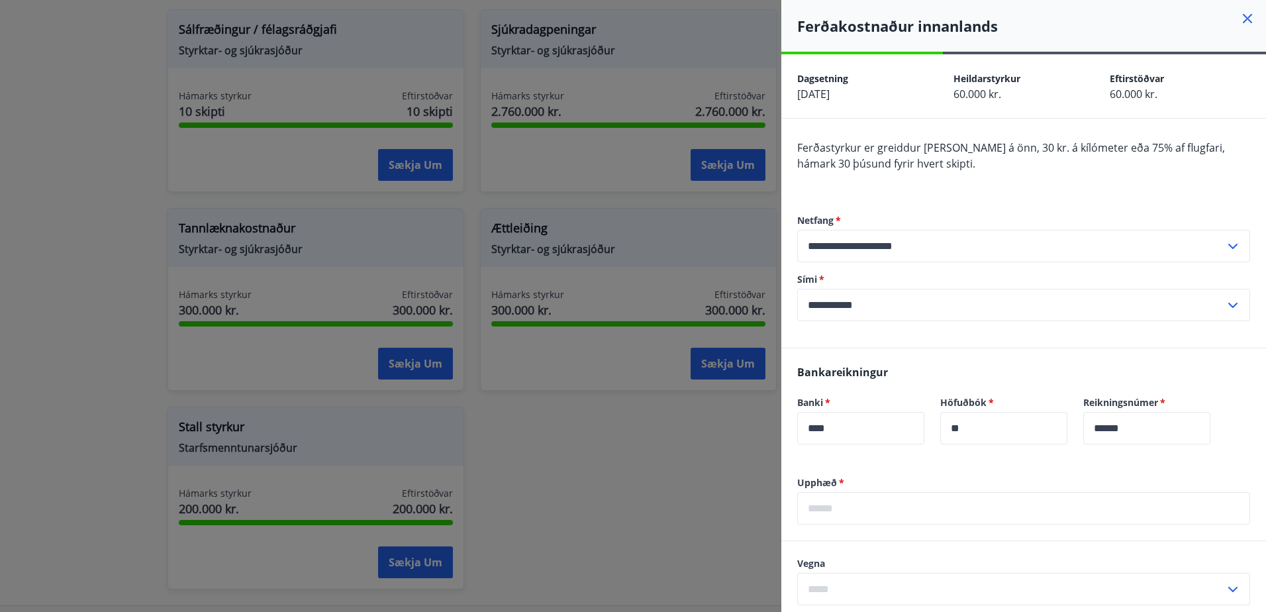
drag, startPoint x: 1112, startPoint y: 156, endPoint x: 1073, endPoint y: 189, distance: 51.6
click at [1073, 189] on div "**********" at bounding box center [1023, 267] width 453 height 160
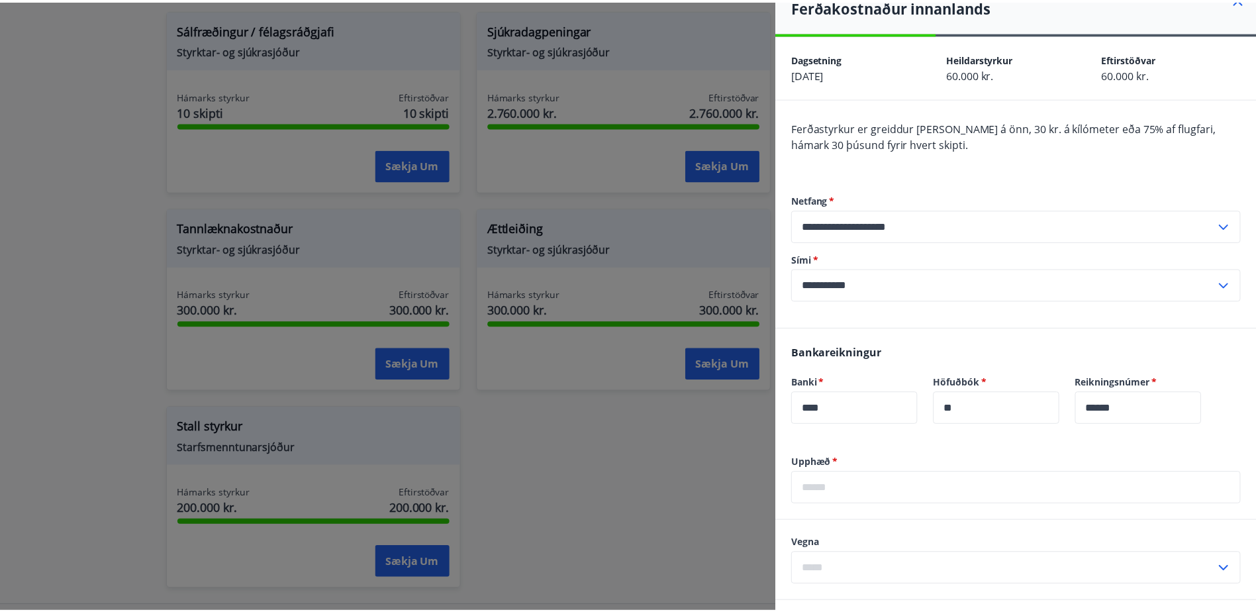
scroll to position [0, 0]
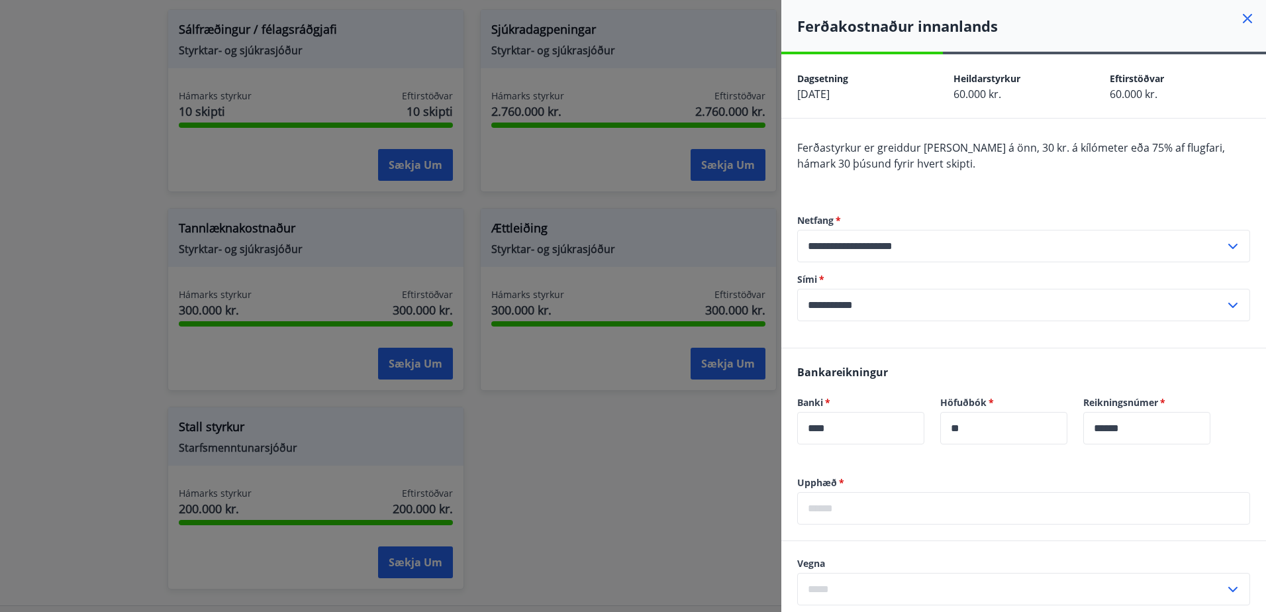
click at [655, 475] on div at bounding box center [633, 306] width 1266 height 612
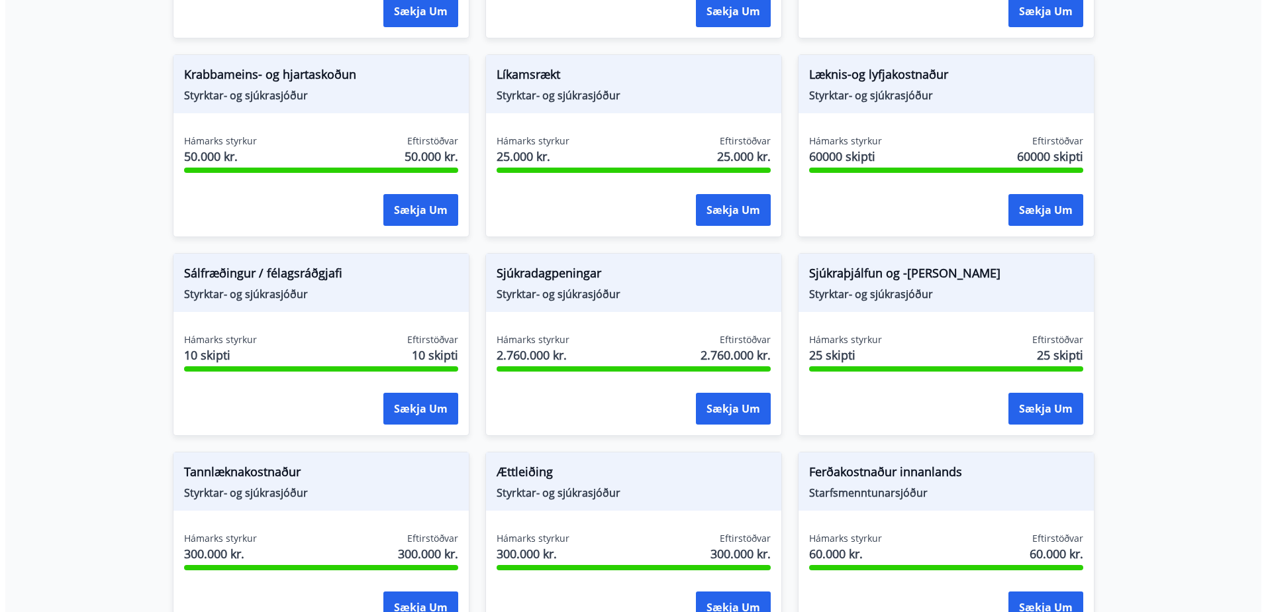
scroll to position [795, 0]
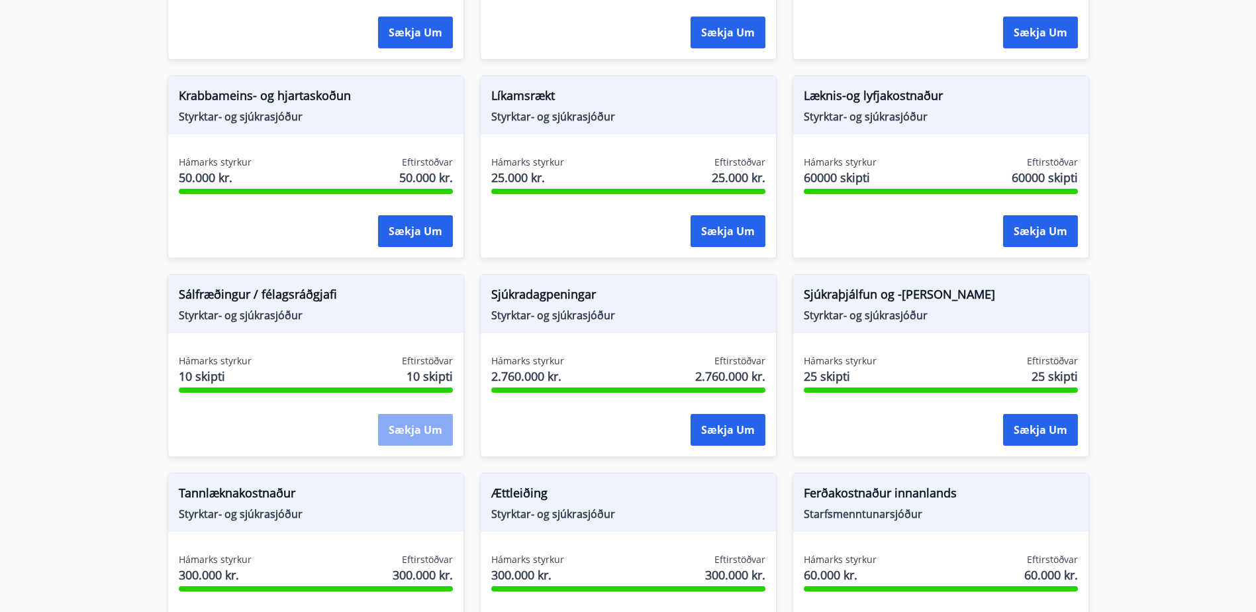
click at [397, 430] on button "Sækja um" at bounding box center [415, 430] width 75 height 32
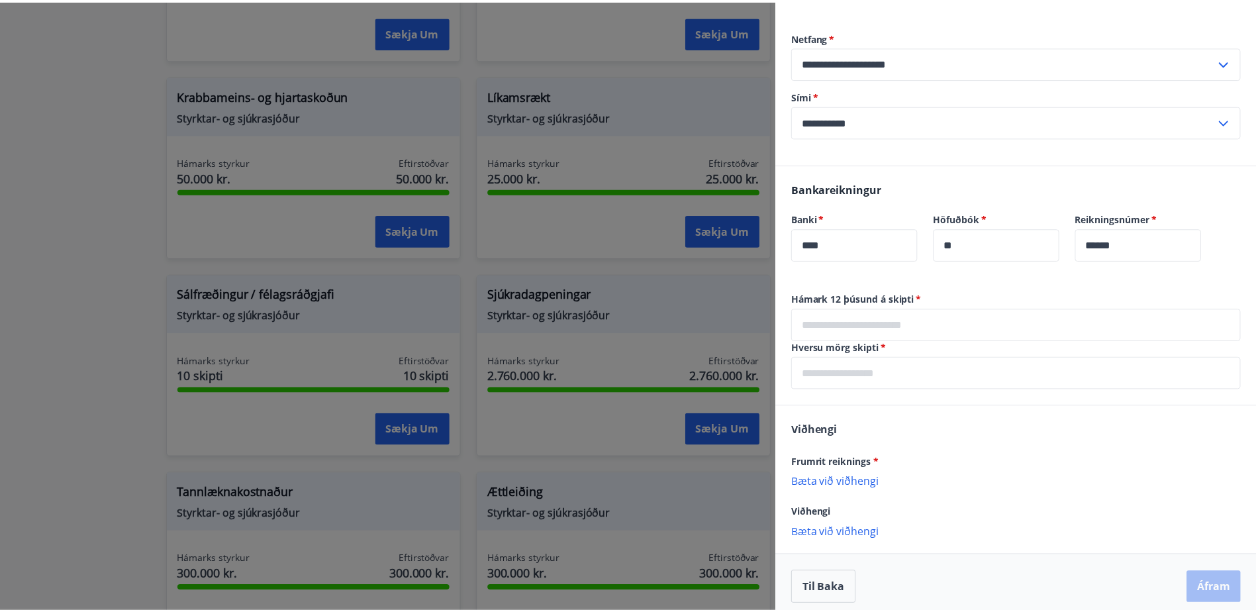
scroll to position [176, 0]
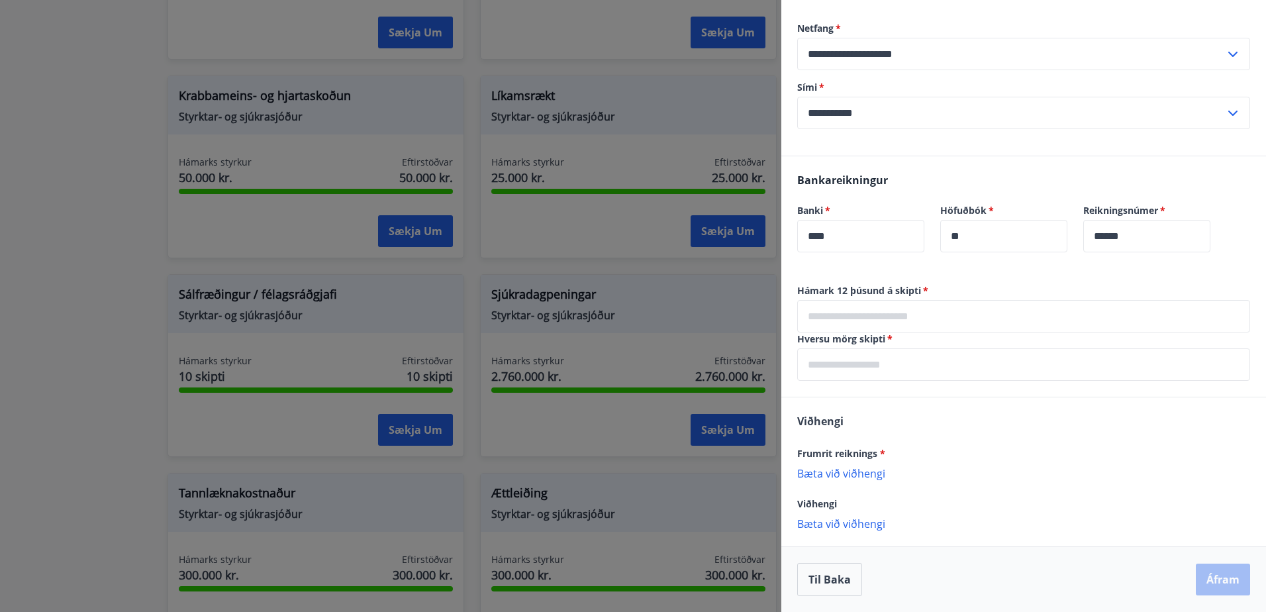
click at [710, 272] on div at bounding box center [633, 306] width 1266 height 612
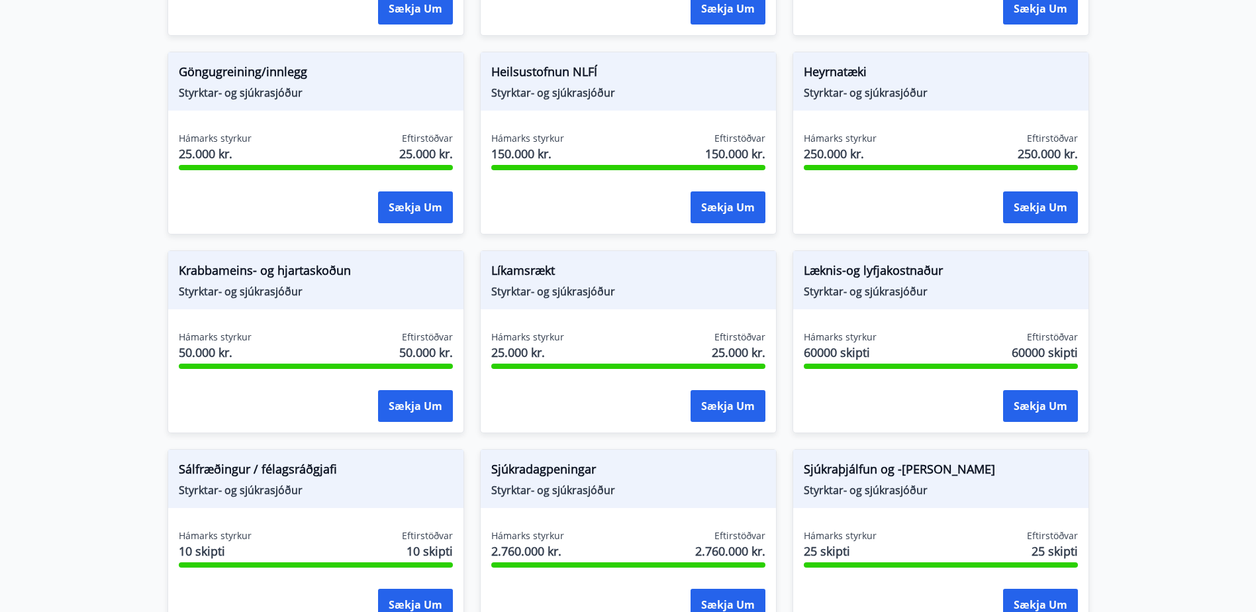
scroll to position [596, 0]
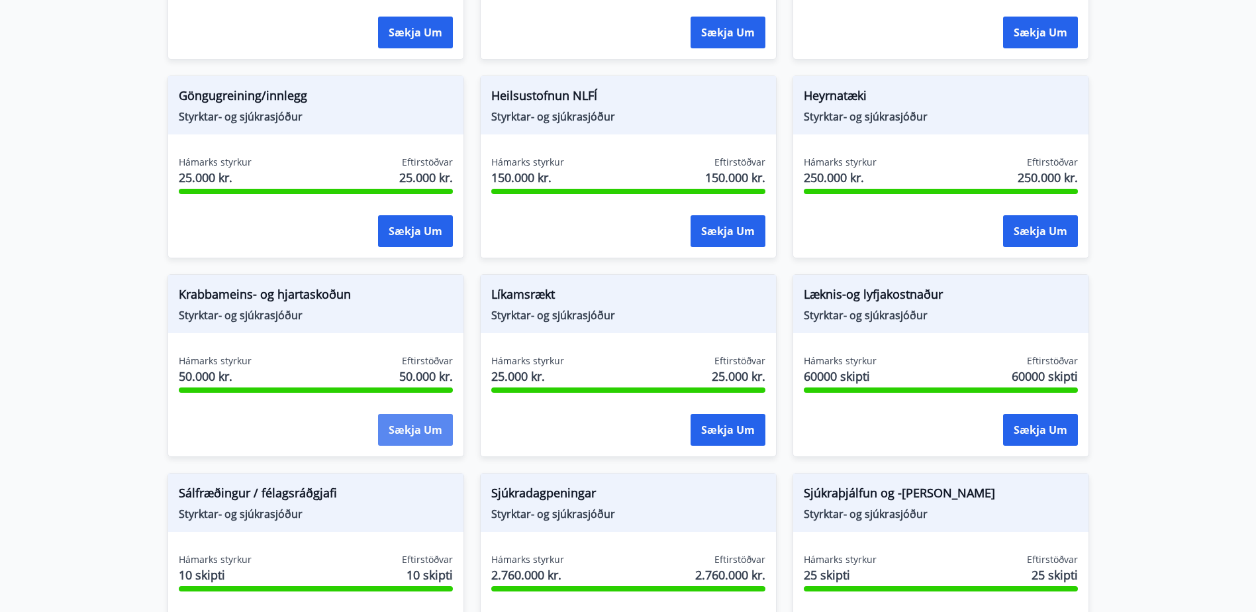
click at [432, 431] on button "Sækja um" at bounding box center [415, 430] width 75 height 32
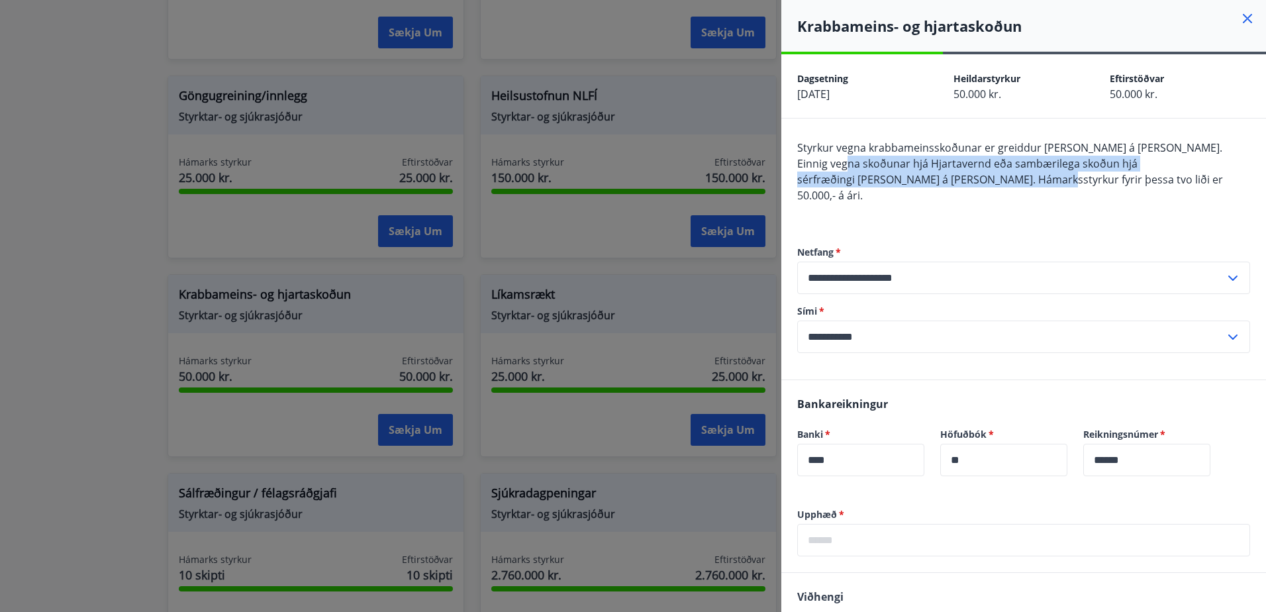
drag, startPoint x: 803, startPoint y: 165, endPoint x: 1033, endPoint y: 179, distance: 230.2
click at [1033, 179] on span "Styrkur vegna krabbameinsskoðunar er greiddur [PERSON_NAME] á [PERSON_NAME]. Ei…" at bounding box center [1010, 171] width 426 height 62
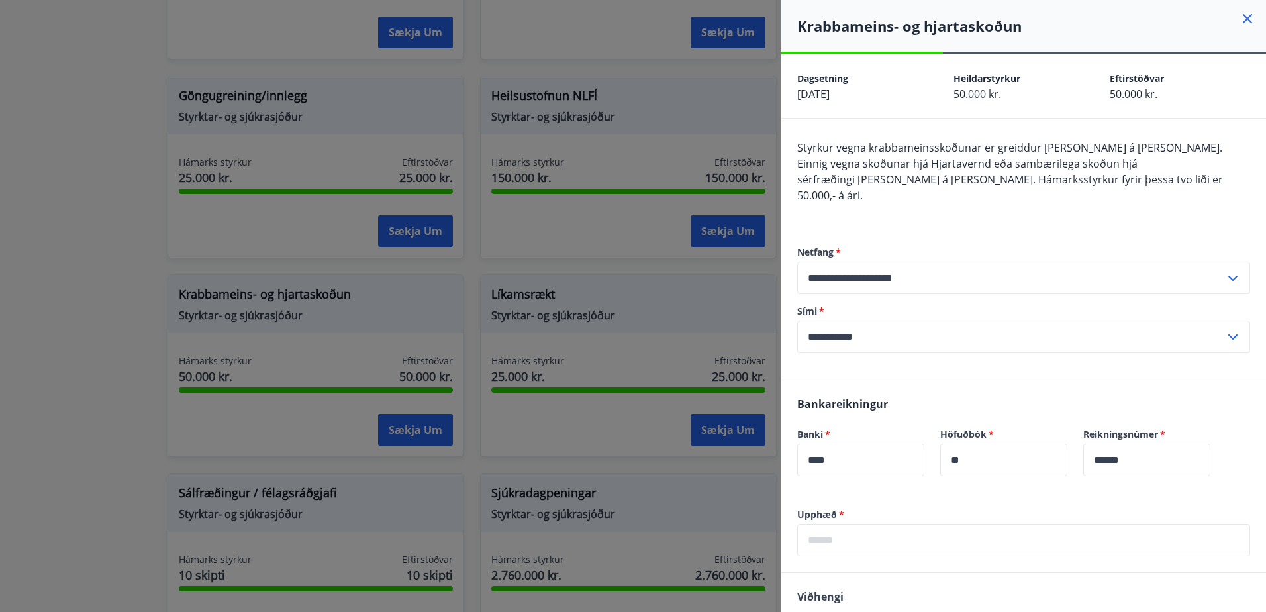
drag, startPoint x: 1033, startPoint y: 179, endPoint x: 1004, endPoint y: 192, distance: 32.0
click at [1004, 192] on div "Styrkur vegna krabbameinsskoðunar er greiddur [PERSON_NAME] á [PERSON_NAME]. Ei…" at bounding box center [1023, 179] width 453 height 79
click at [646, 228] on div at bounding box center [633, 306] width 1266 height 612
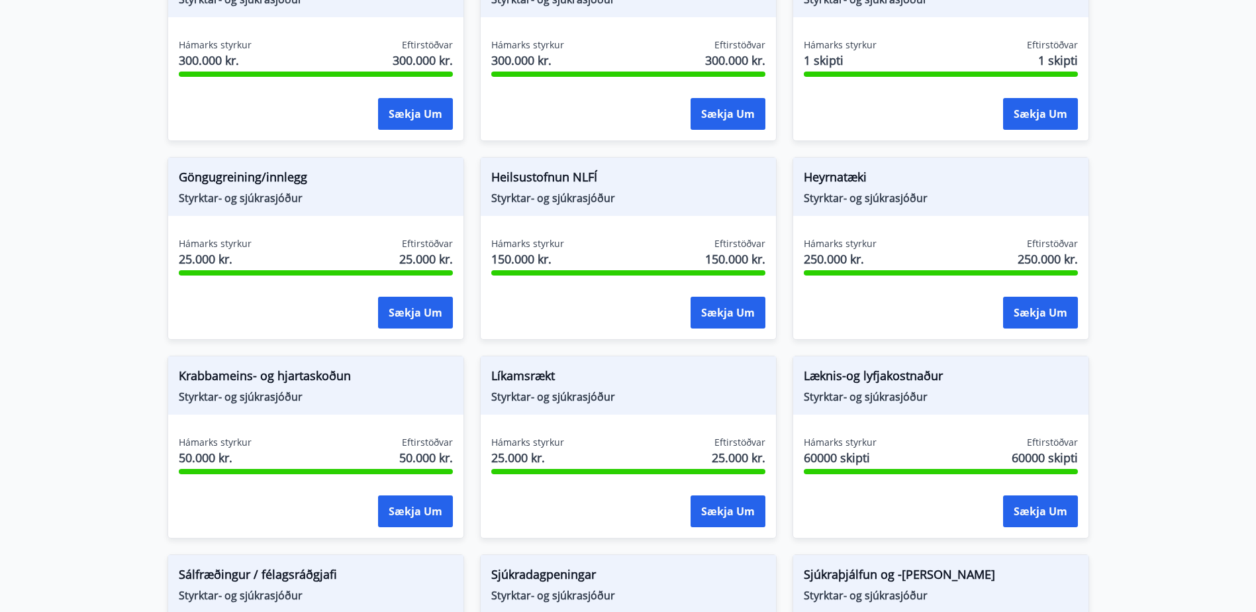
scroll to position [464, 0]
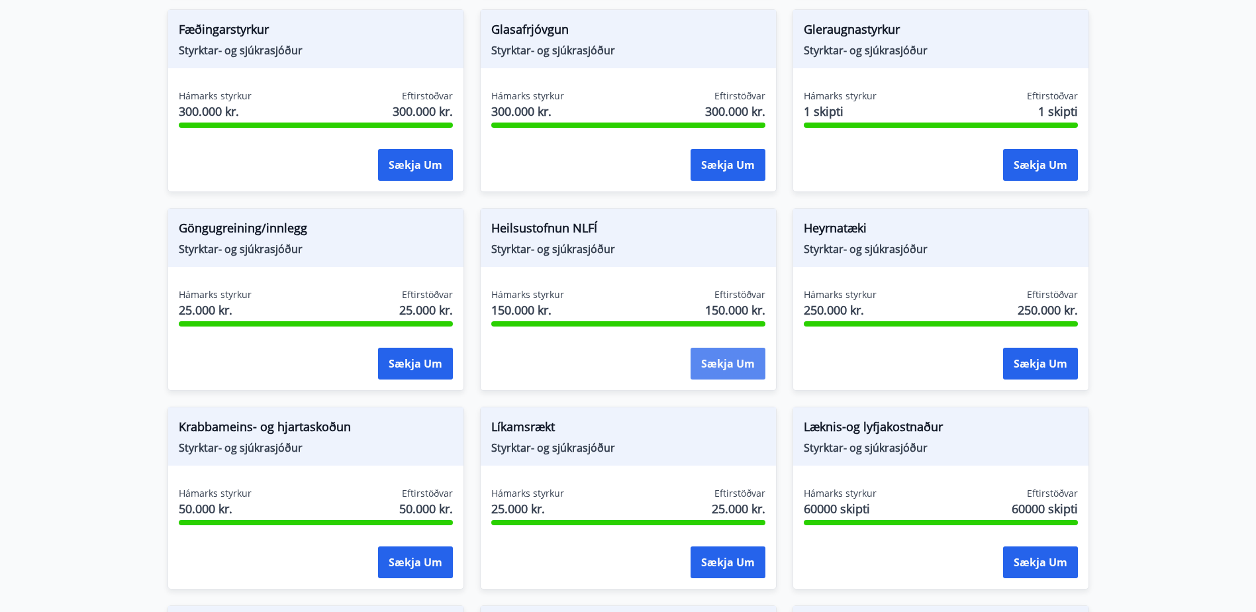
click at [703, 360] on button "Sækja um" at bounding box center [728, 364] width 75 height 32
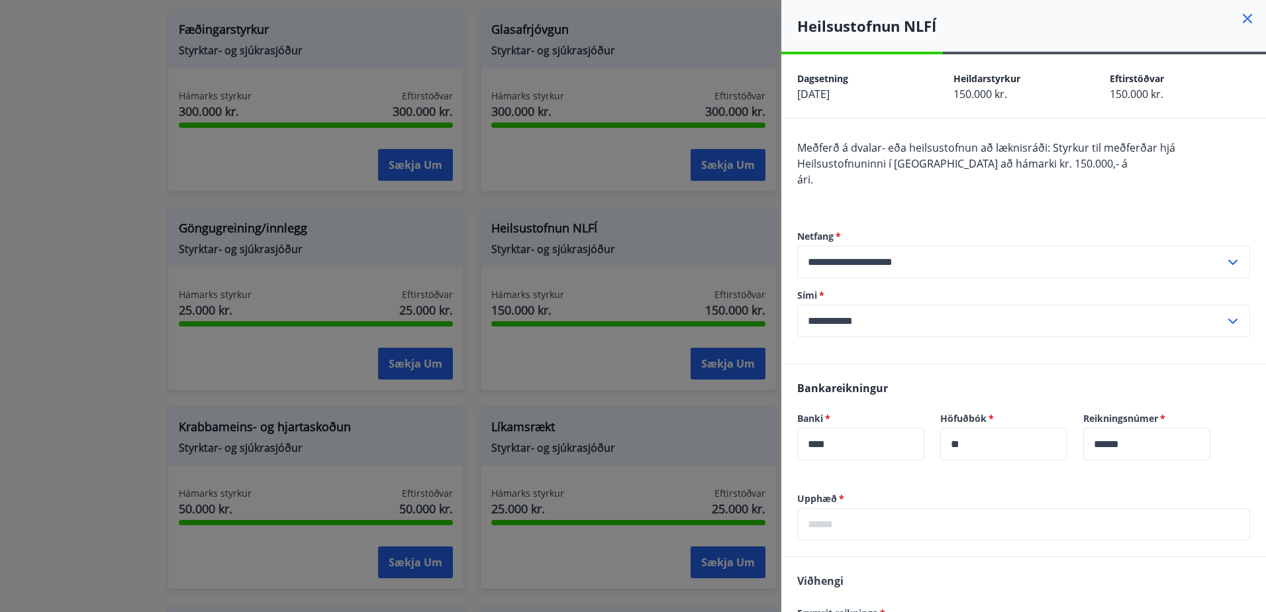
click at [595, 228] on div at bounding box center [633, 306] width 1266 height 612
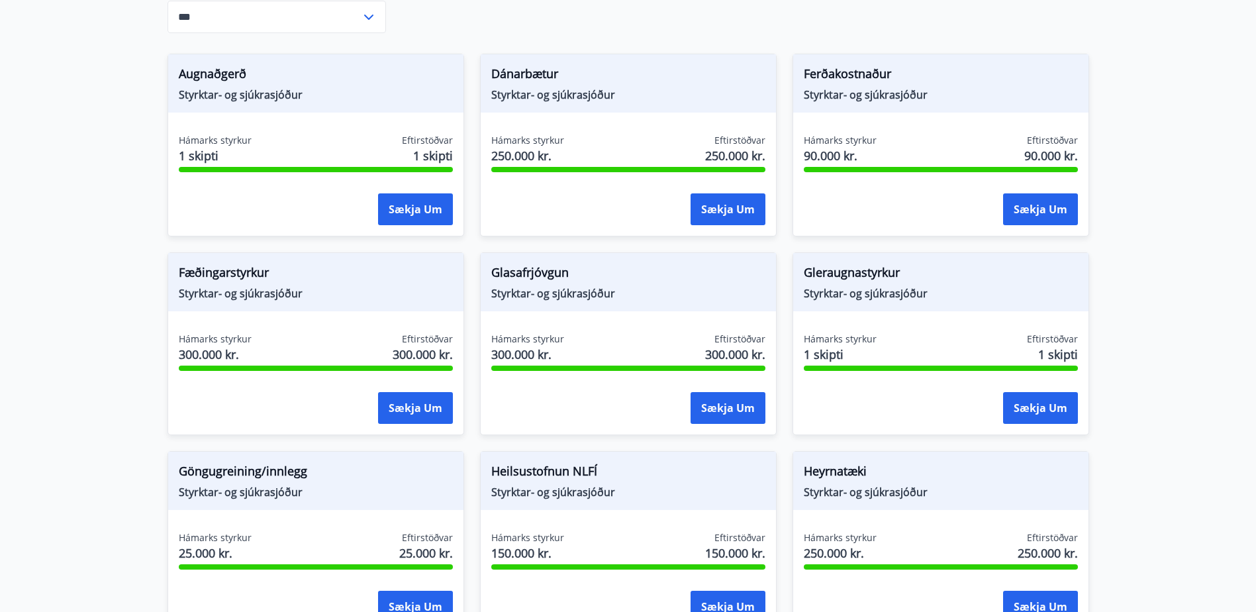
scroll to position [199, 0]
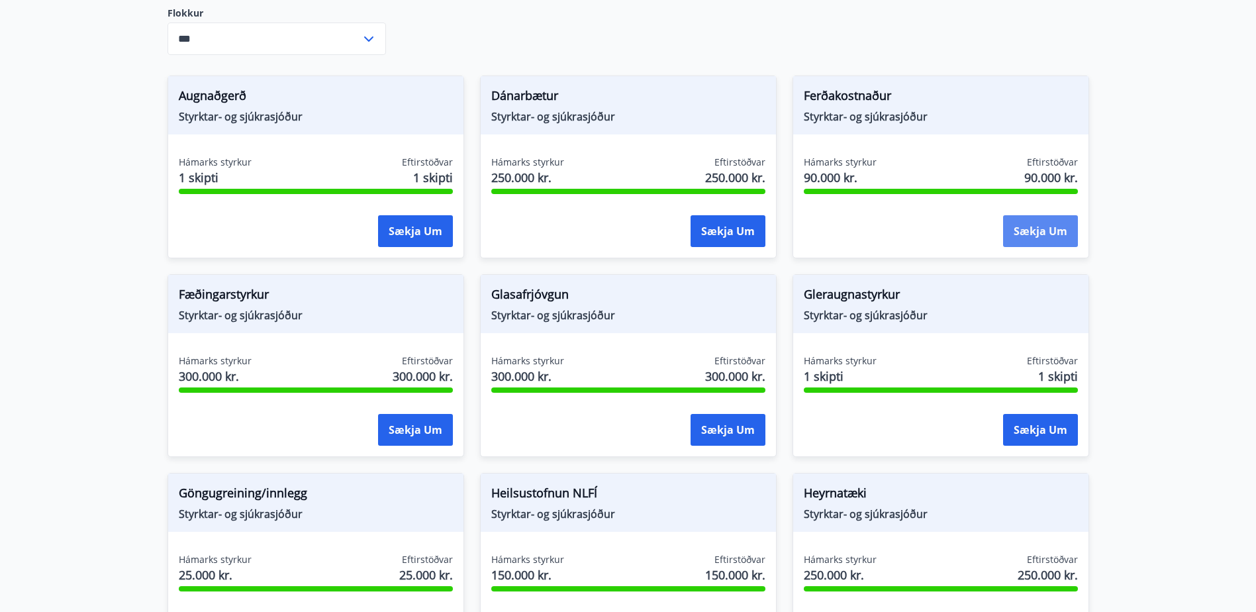
click at [1023, 236] on button "Sækja um" at bounding box center [1040, 231] width 75 height 32
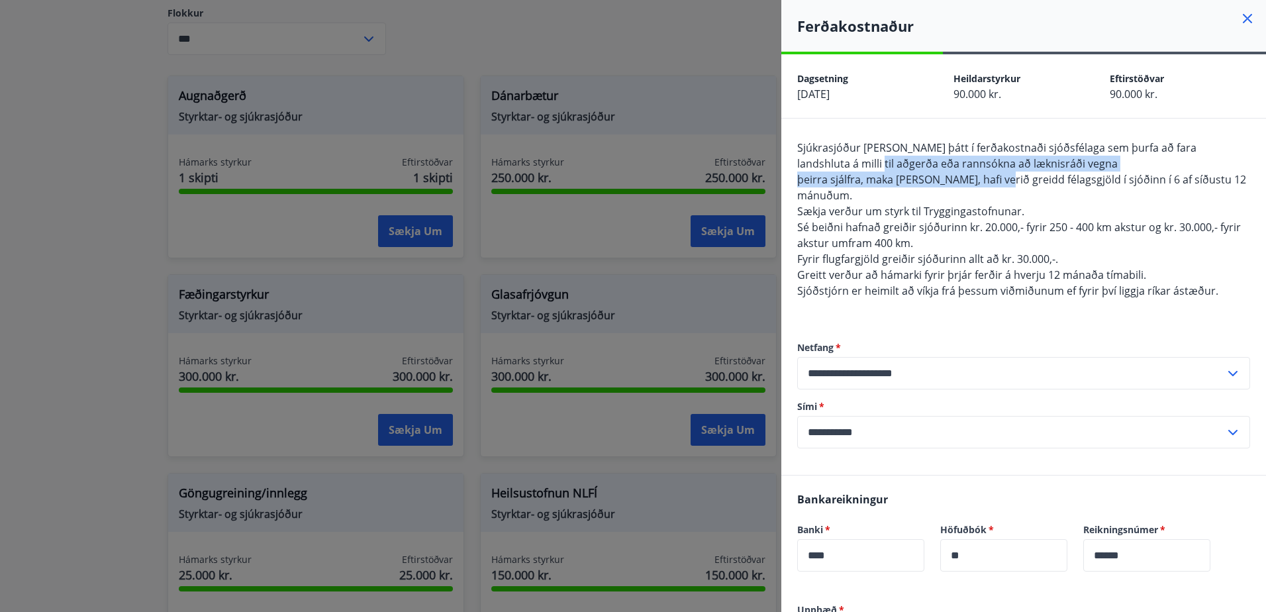
drag, startPoint x: 818, startPoint y: 167, endPoint x: 1001, endPoint y: 189, distance: 184.1
click at [1001, 189] on div "Sjúkrasjóður [PERSON_NAME] þátt í ferðakostnaði sjóðsfélaga sem þurfa að fara l…" at bounding box center [1023, 227] width 453 height 175
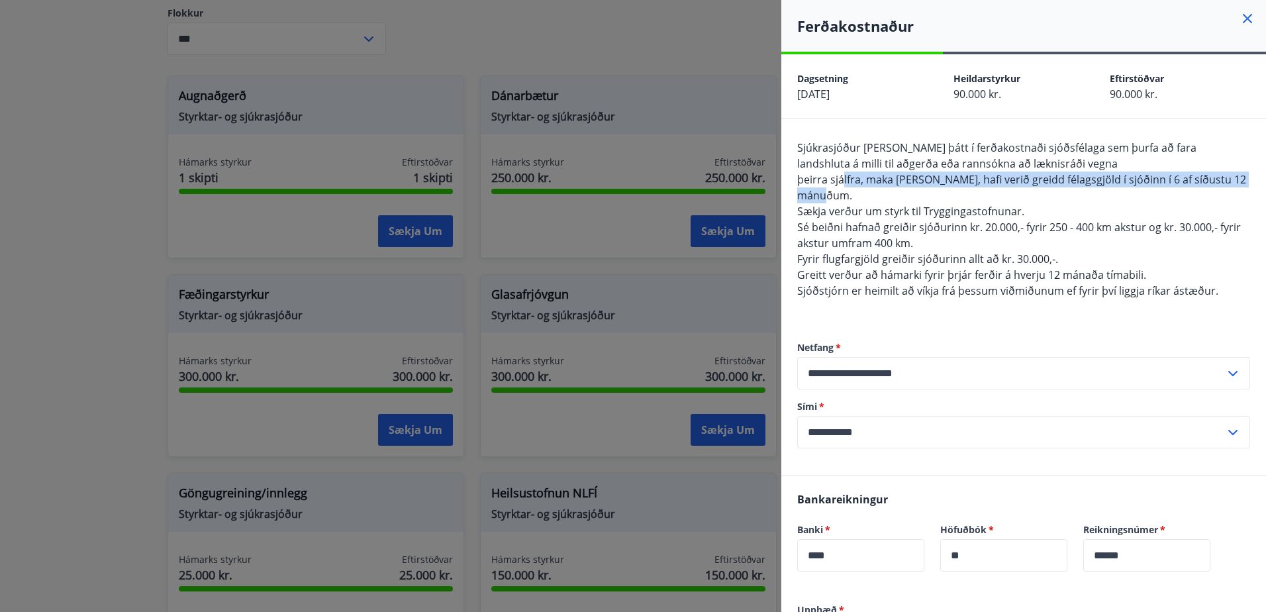
drag, startPoint x: 846, startPoint y: 177, endPoint x: 1042, endPoint y: 192, distance: 197.2
click at [1042, 192] on div "Sjúkrasjóður [PERSON_NAME] þátt í ferðakostnaði sjóðsfélaga sem þurfa að fara l…" at bounding box center [1023, 227] width 453 height 175
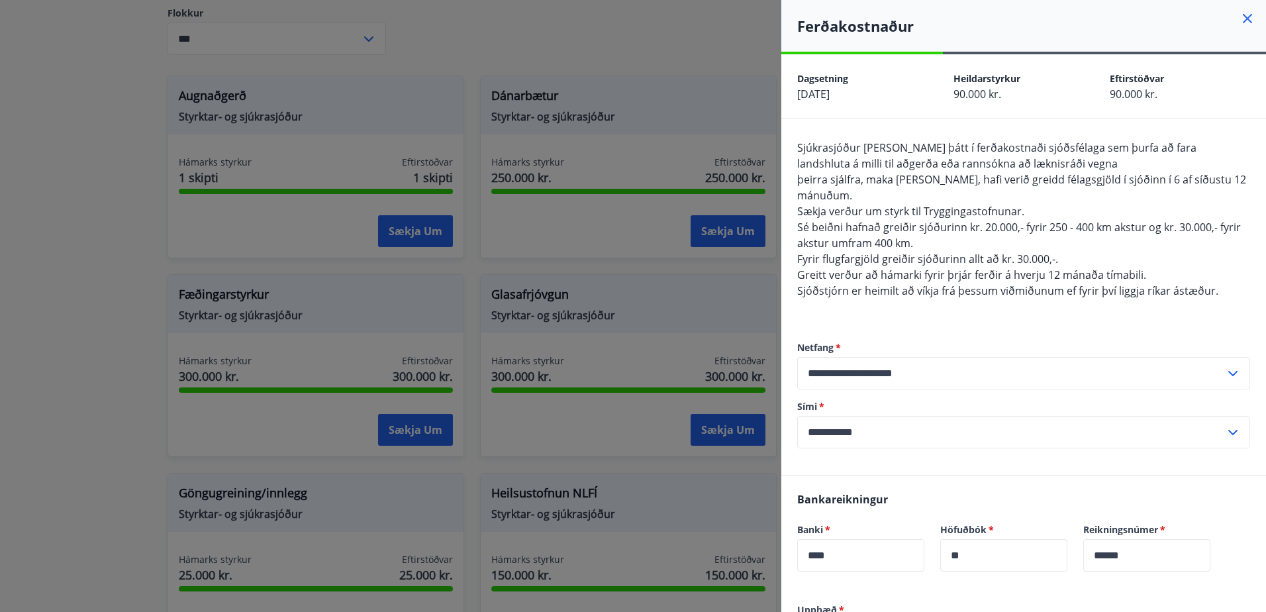
drag, startPoint x: 1042, startPoint y: 192, endPoint x: 1012, endPoint y: 212, distance: 36.4
click at [1012, 212] on span "Sækja verður um styrk til Tryggingastofnunar." at bounding box center [910, 211] width 227 height 15
click at [632, 287] on div at bounding box center [633, 306] width 1266 height 612
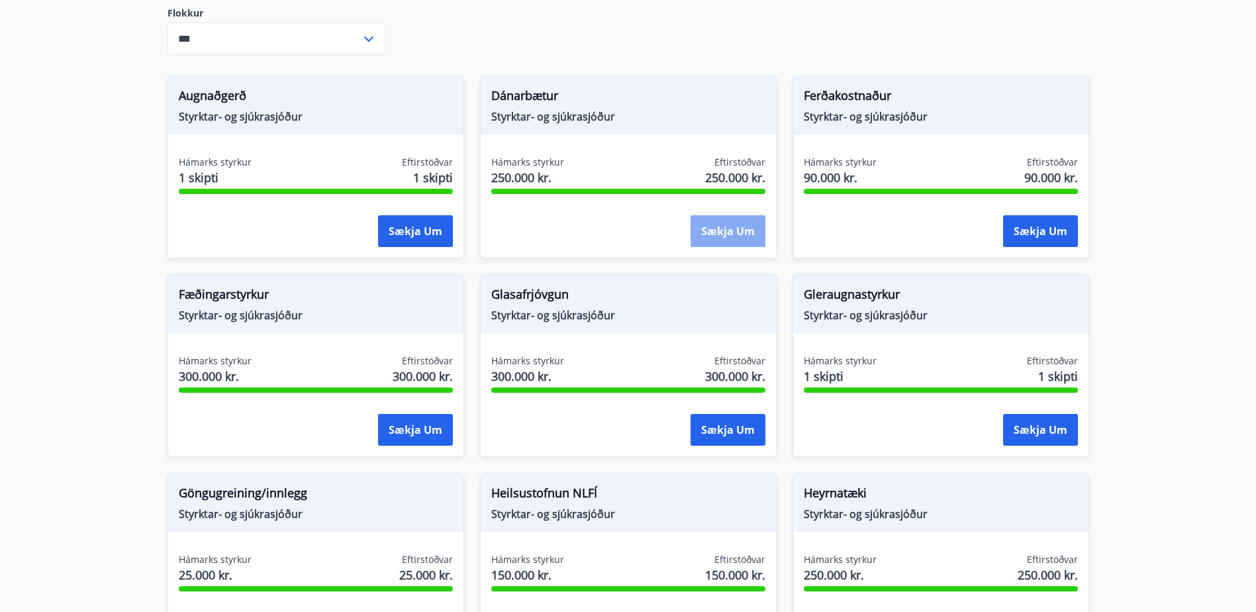
click at [716, 228] on button "Sækja um" at bounding box center [728, 231] width 75 height 32
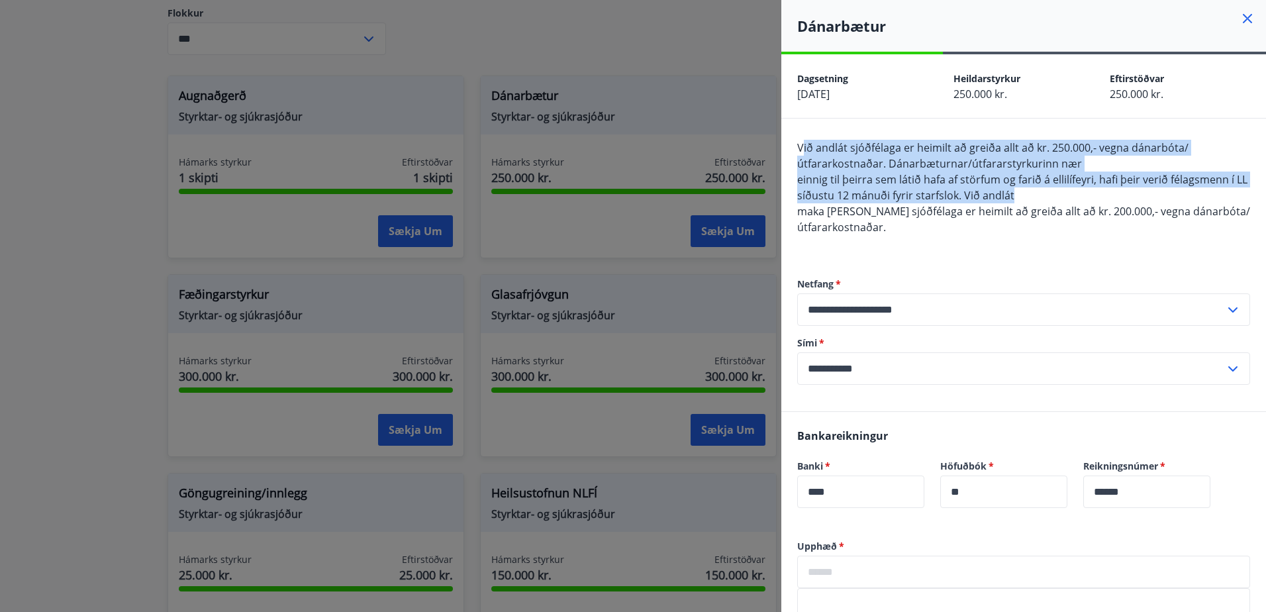
drag, startPoint x: 801, startPoint y: 144, endPoint x: 1087, endPoint y: 197, distance: 291.5
click at [1087, 197] on div "Við andlát sjóðfélaga er heimilt að greiða allt að kr. 250.000,- vegna dánarbót…" at bounding box center [1023, 195] width 453 height 111
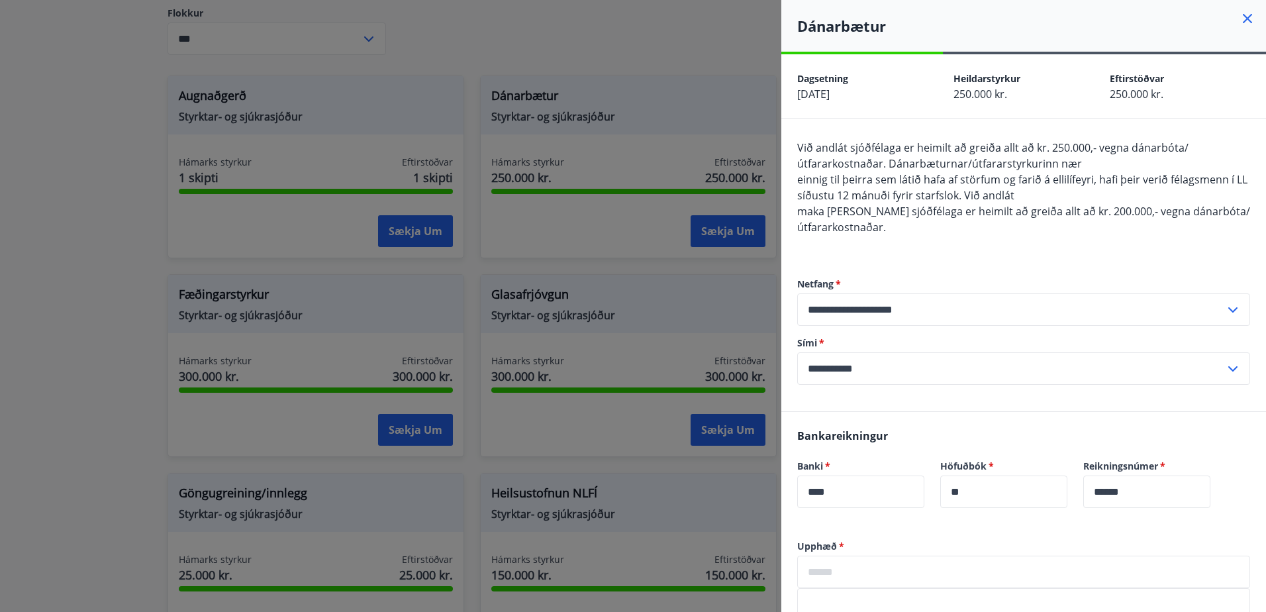
click at [597, 253] on div at bounding box center [633, 306] width 1266 height 612
